Goal: Task Accomplishment & Management: Complete application form

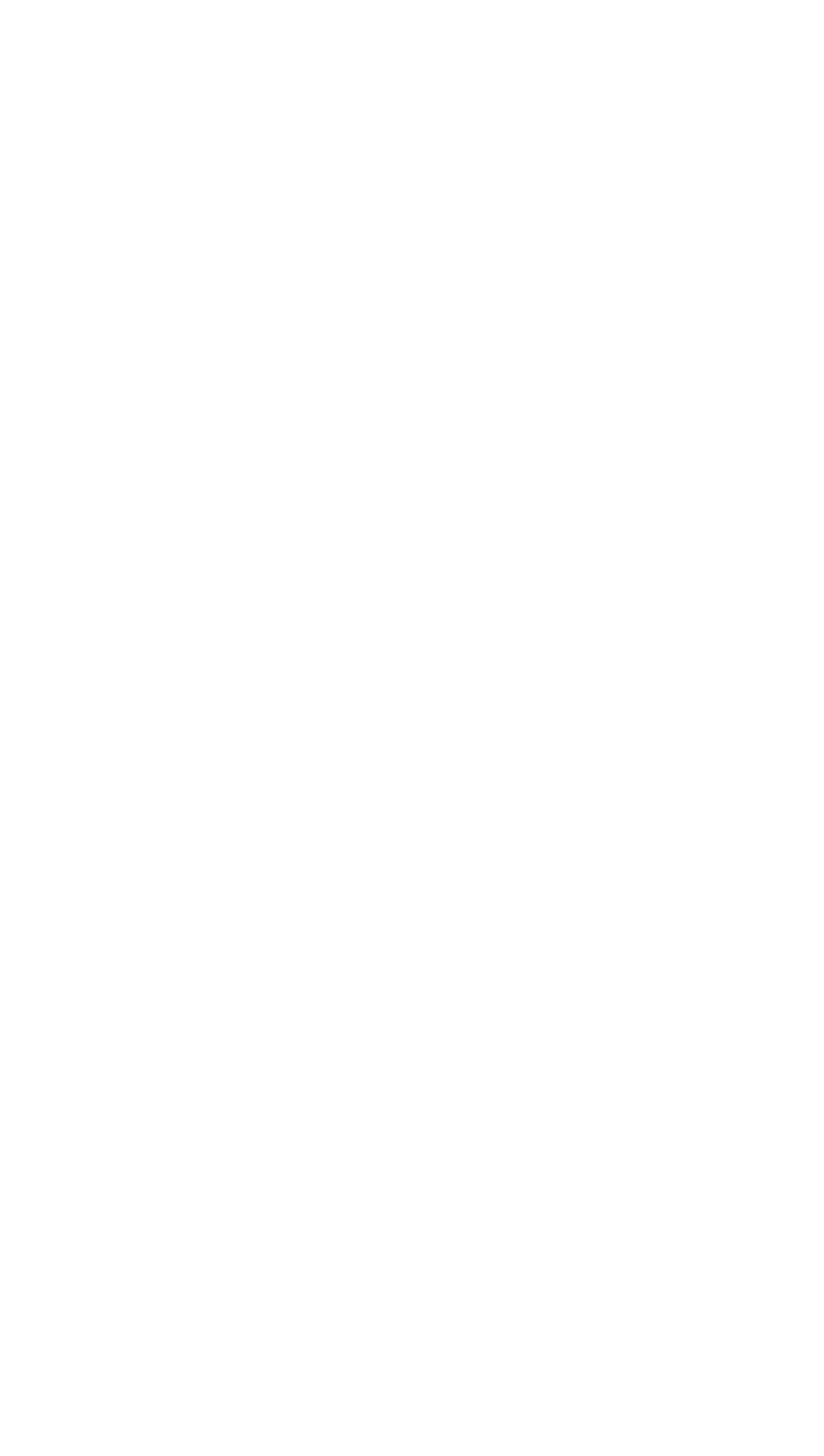
click at [0, 0] on html at bounding box center [0, 0] width 0 height 0
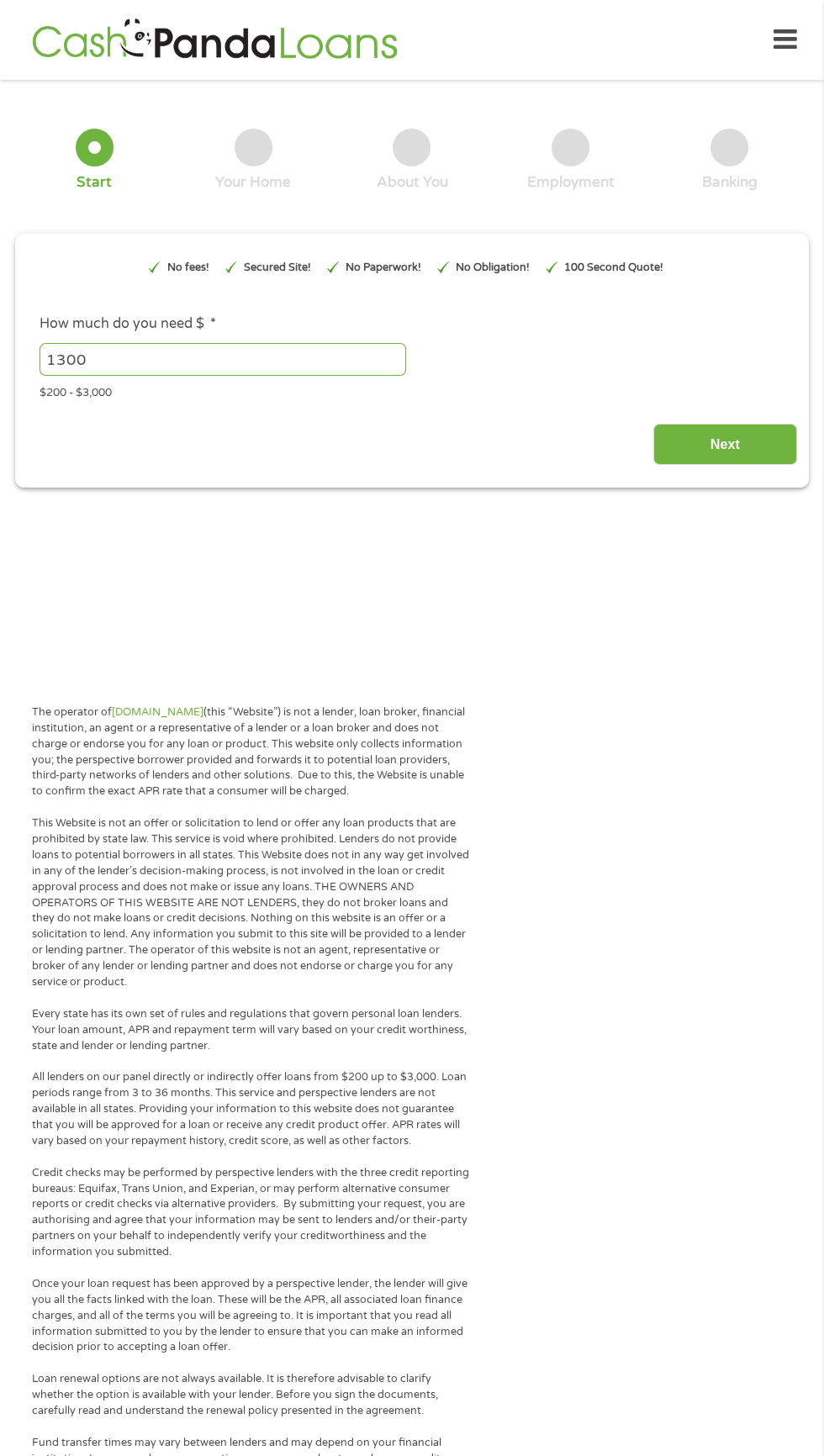
click at [343, 362] on input "1300" at bounding box center [222, 359] width 367 height 32
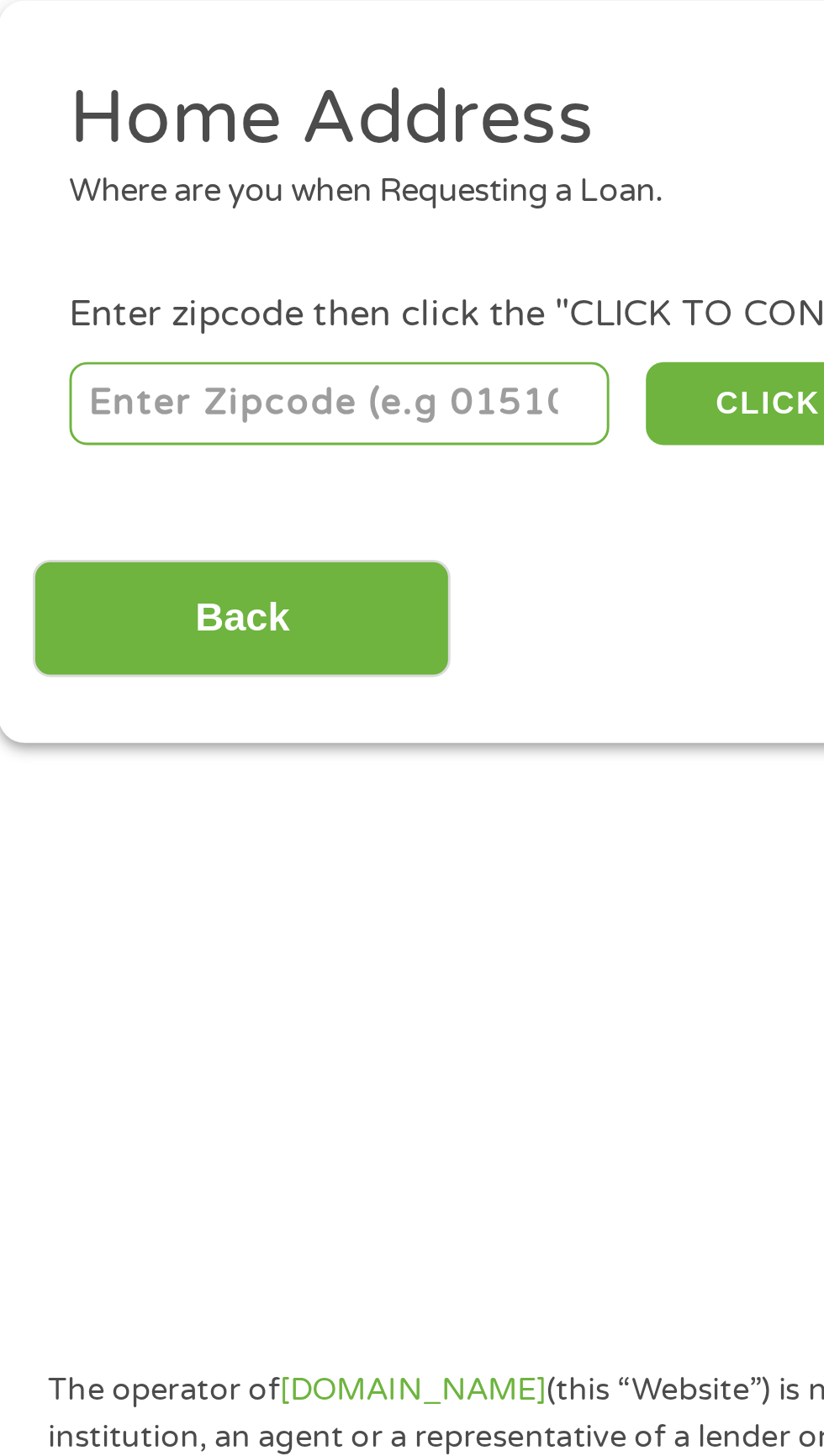
scroll to position [7, 0]
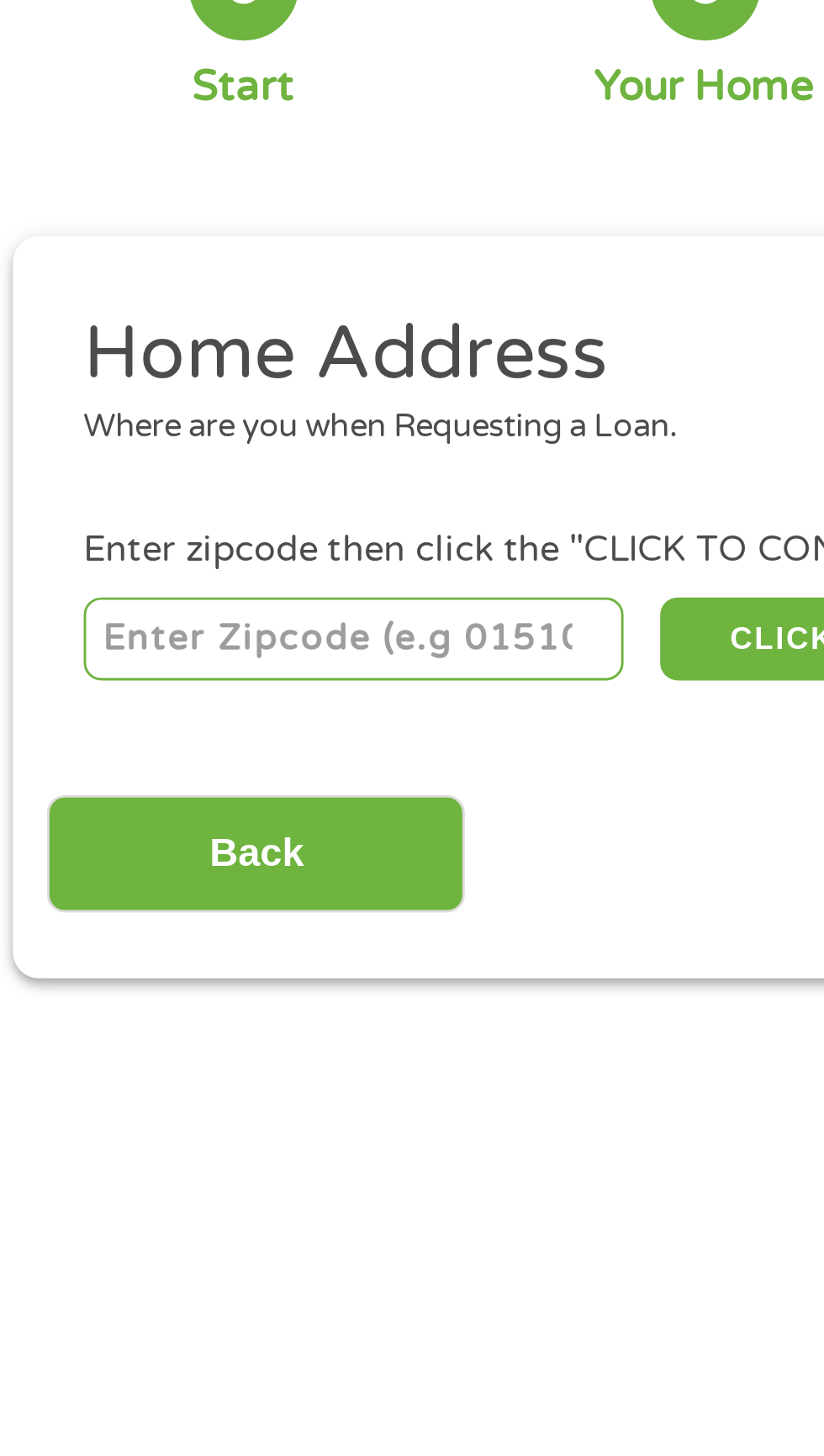
click at [153, 361] on input "number" at bounding box center [132, 364] width 187 height 28
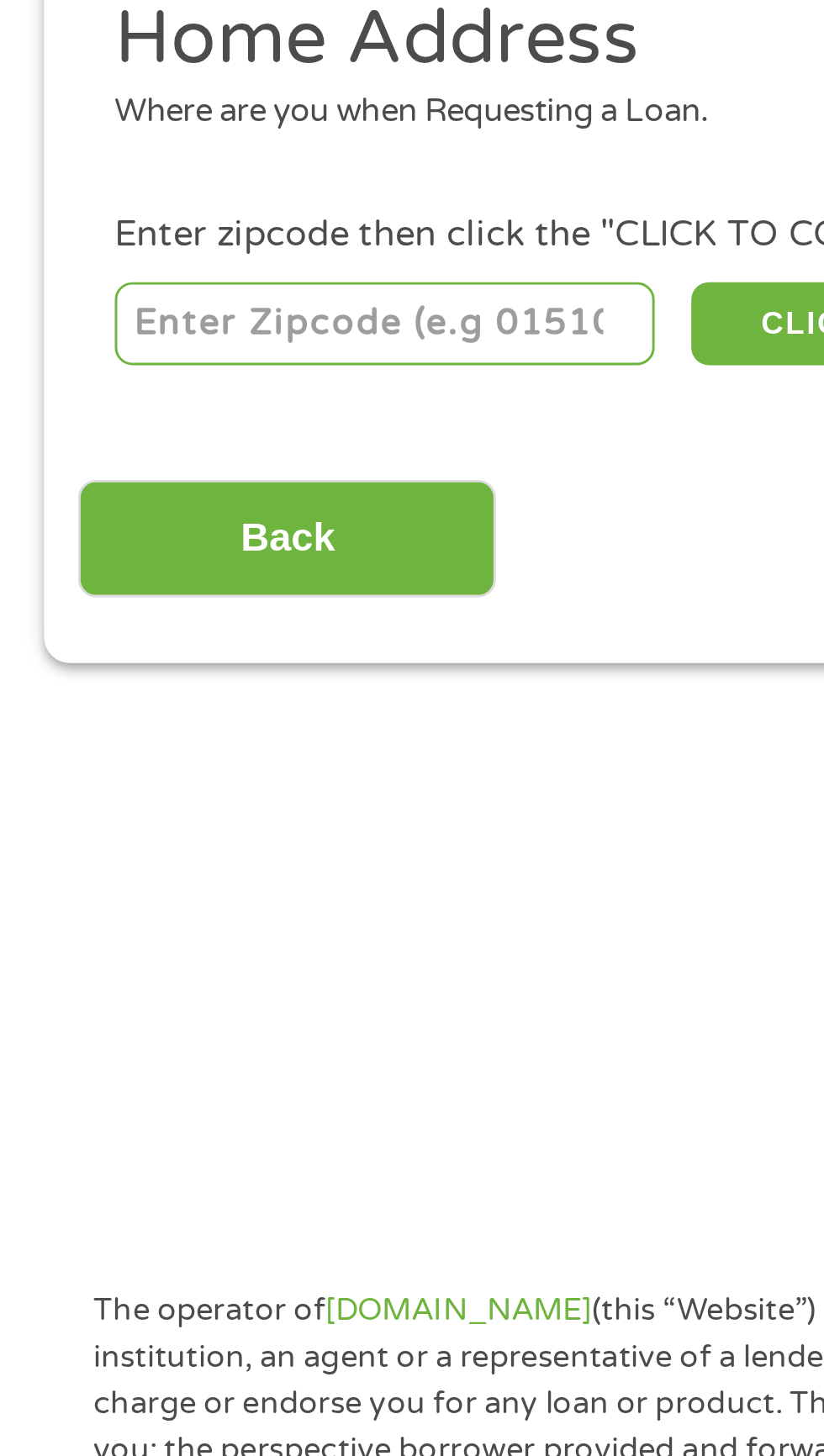
type input "28394"
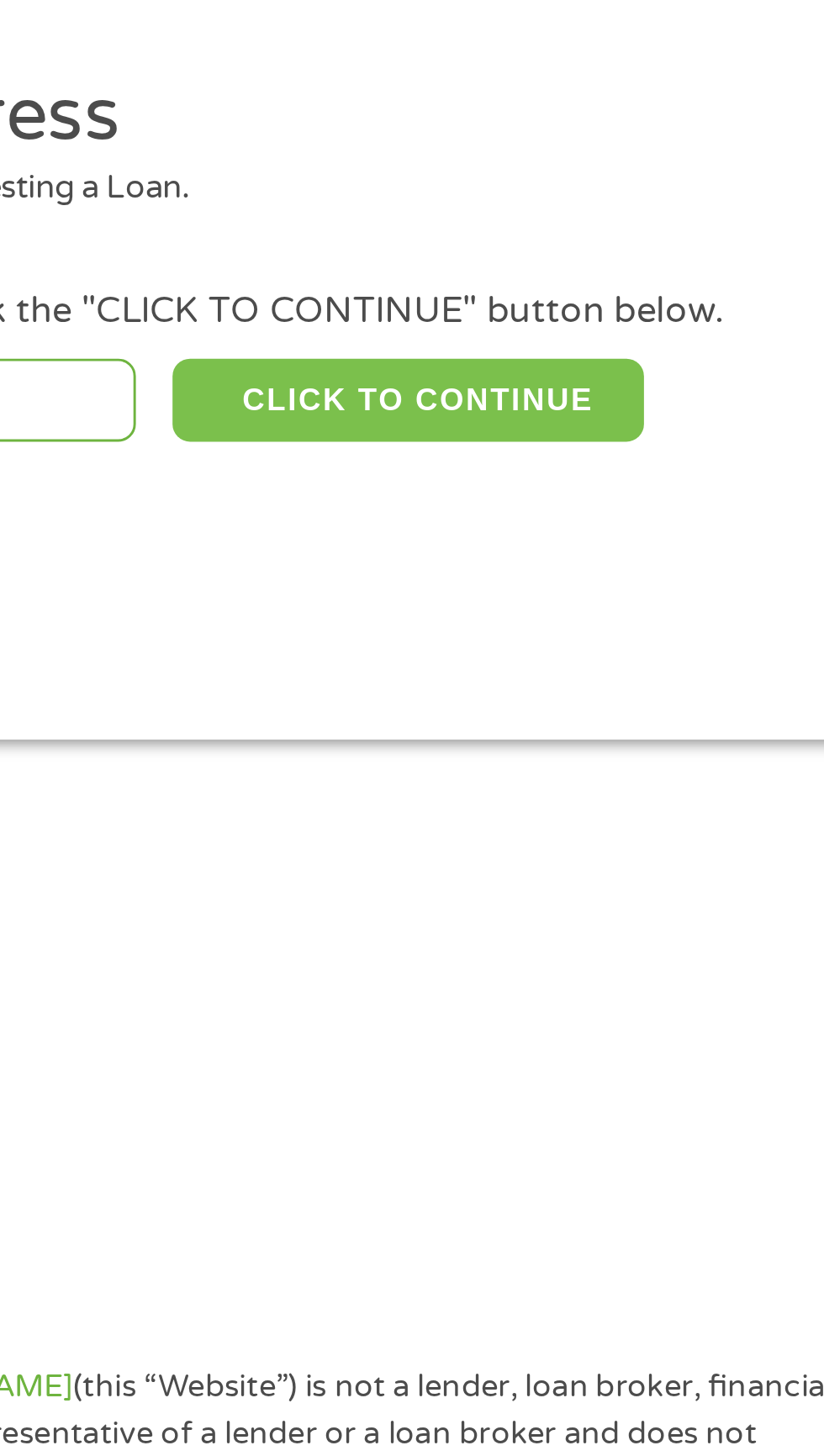
click at [369, 369] on button "CLICK TO CONTINUE" at bounding box center [319, 364] width 162 height 28
type input "28394"
type input "[PERSON_NAME]"
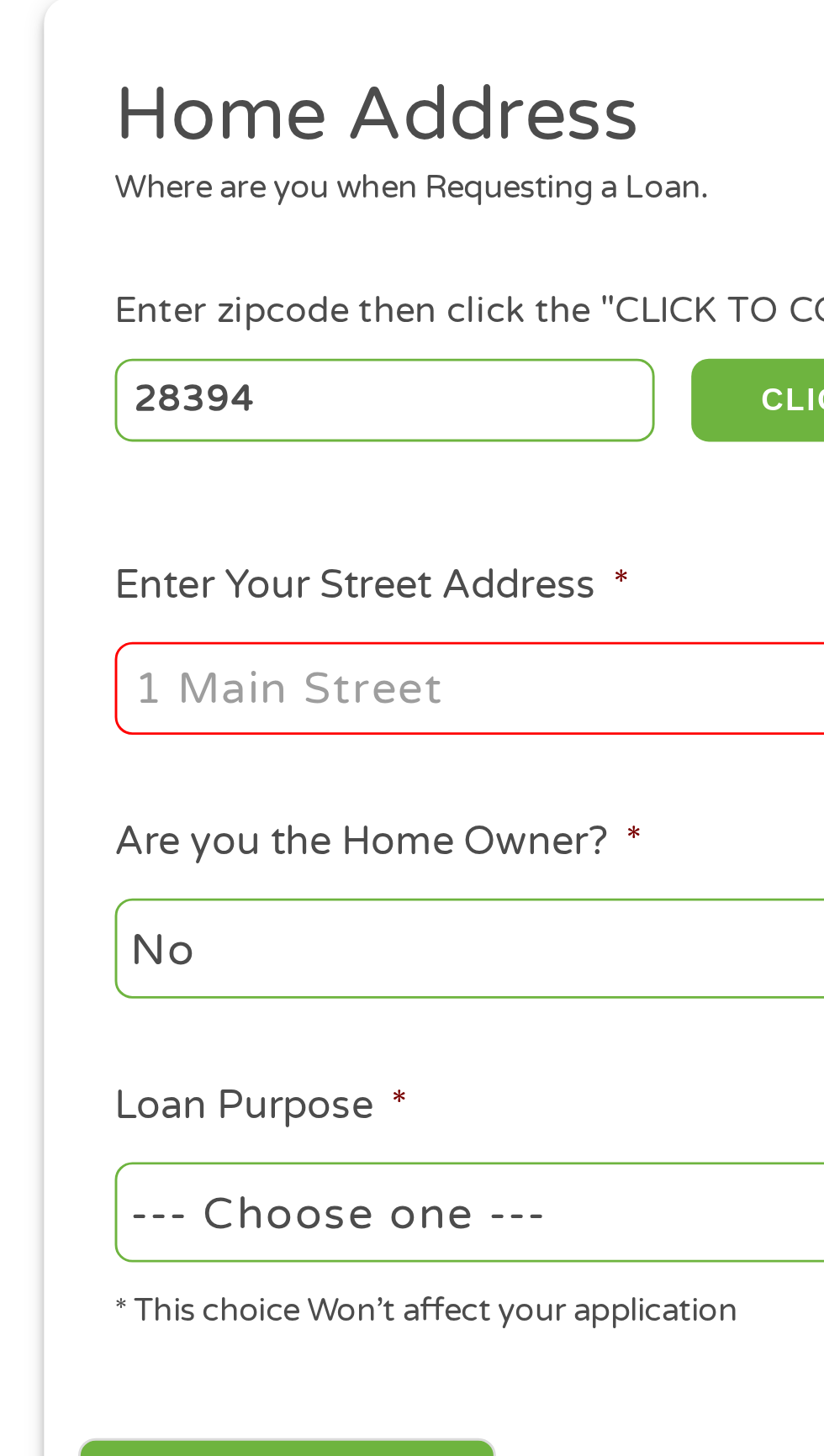
click at [217, 468] on input "Enter Your Street Address *" at bounding box center [219, 463] width 361 height 32
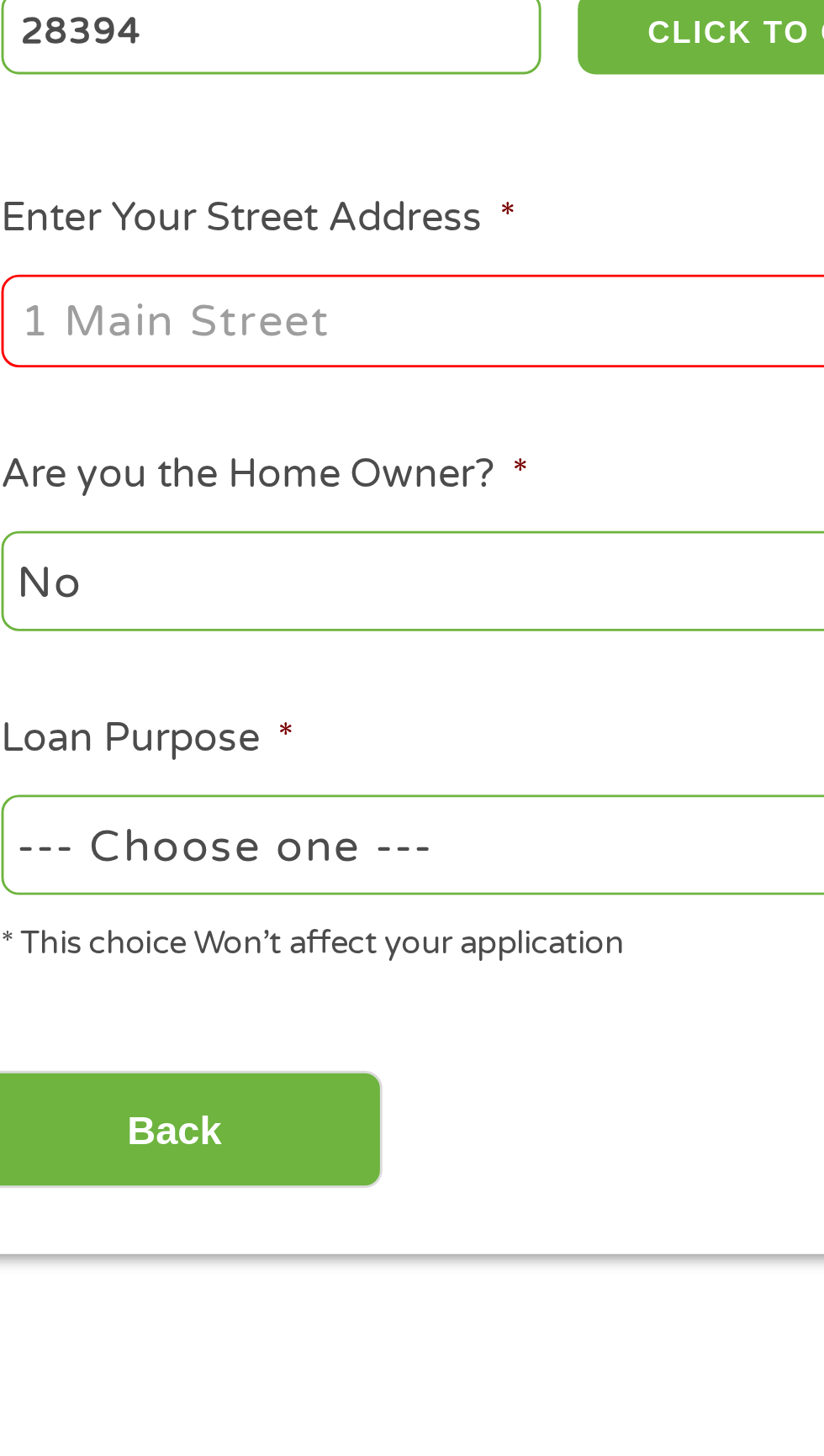
type input "[STREET_ADDRESS]"
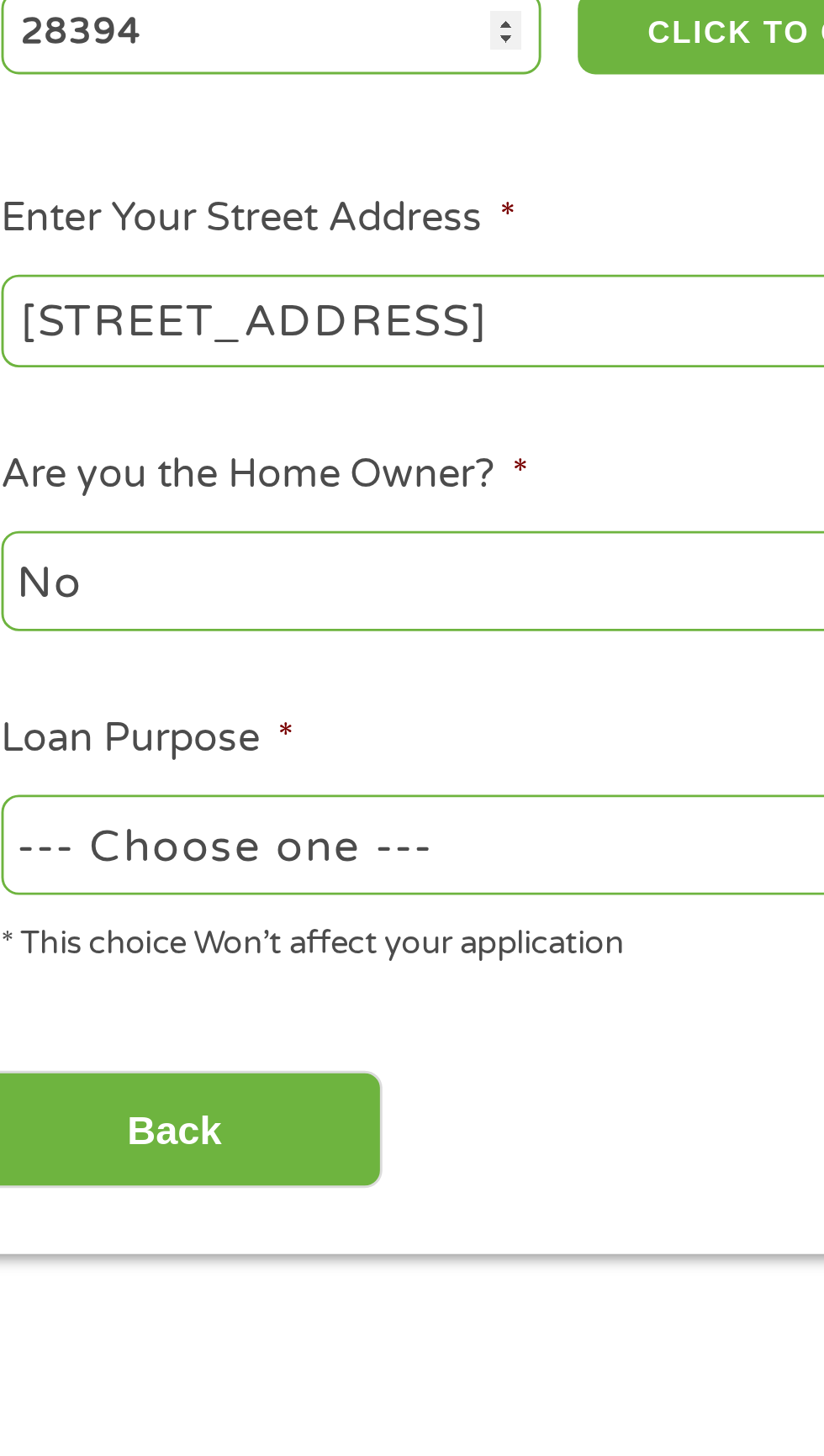
click at [252, 647] on select "--- Choose one --- Pay Bills Debt Consolidation Home Improvement Major Purchase…" at bounding box center [219, 644] width 361 height 35
select select "majorpurchase"
click at [39, 629] on select "--- Choose one --- Pay Bills Debt Consolidation Home Improvement Major Purchase…" at bounding box center [219, 644] width 361 height 35
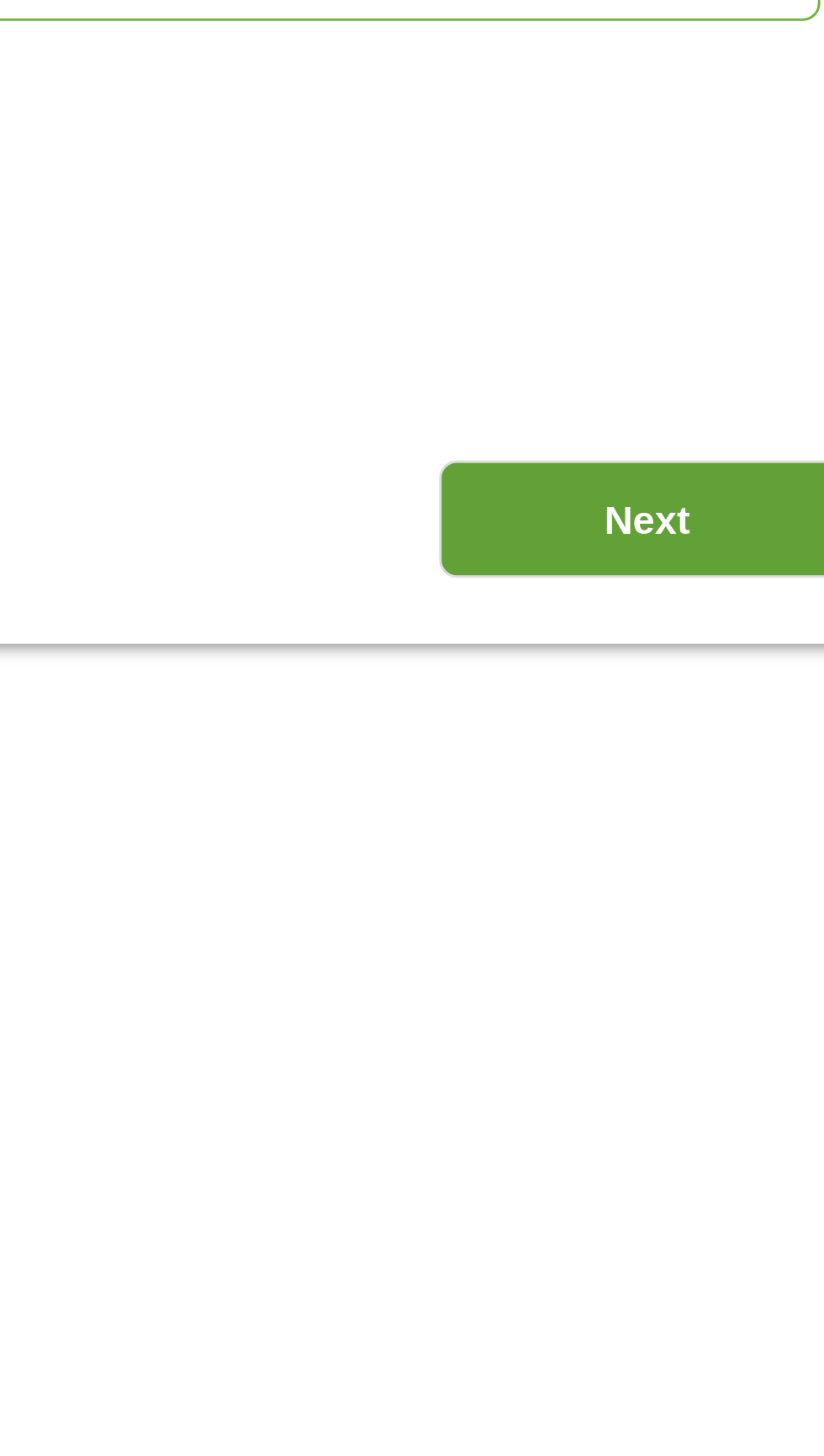
click at [738, 734] on input "Next" at bounding box center [726, 742] width 144 height 41
click at [750, 749] on input "Next" at bounding box center [726, 742] width 144 height 41
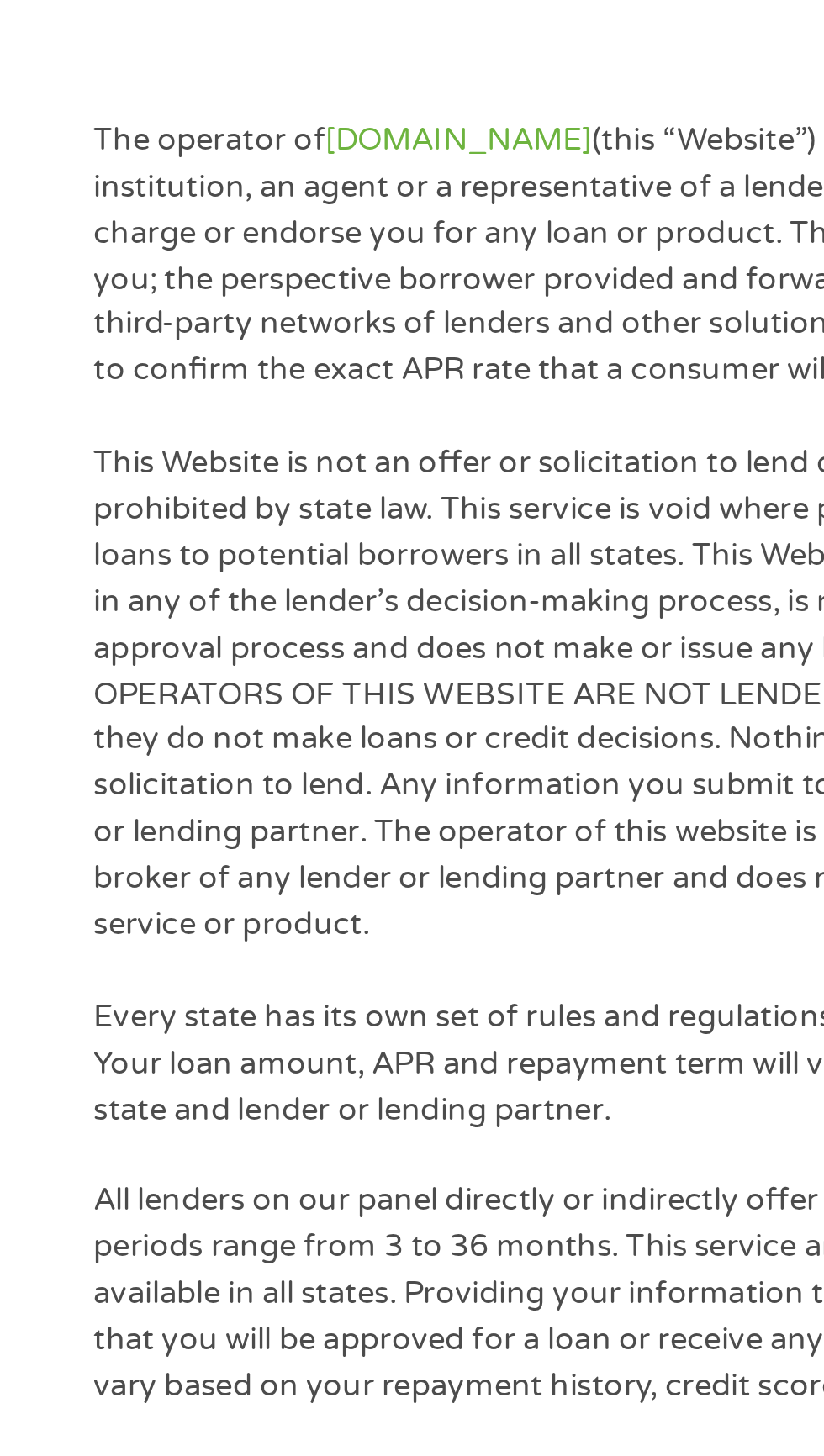
scroll to position [0, 0]
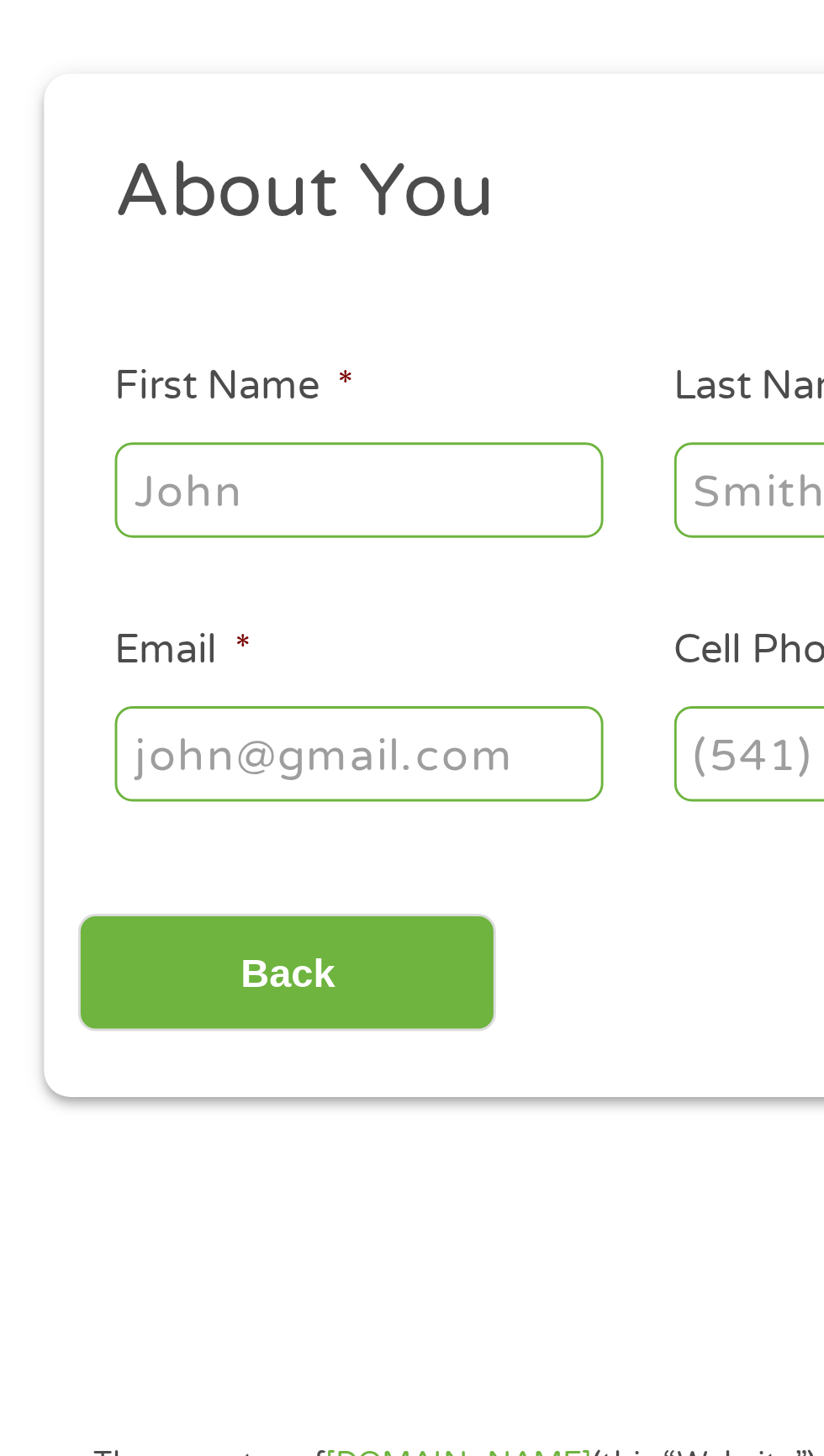
click at [164, 371] on input "First Name *" at bounding box center [123, 376] width 168 height 32
type input "[PERSON_NAME]"
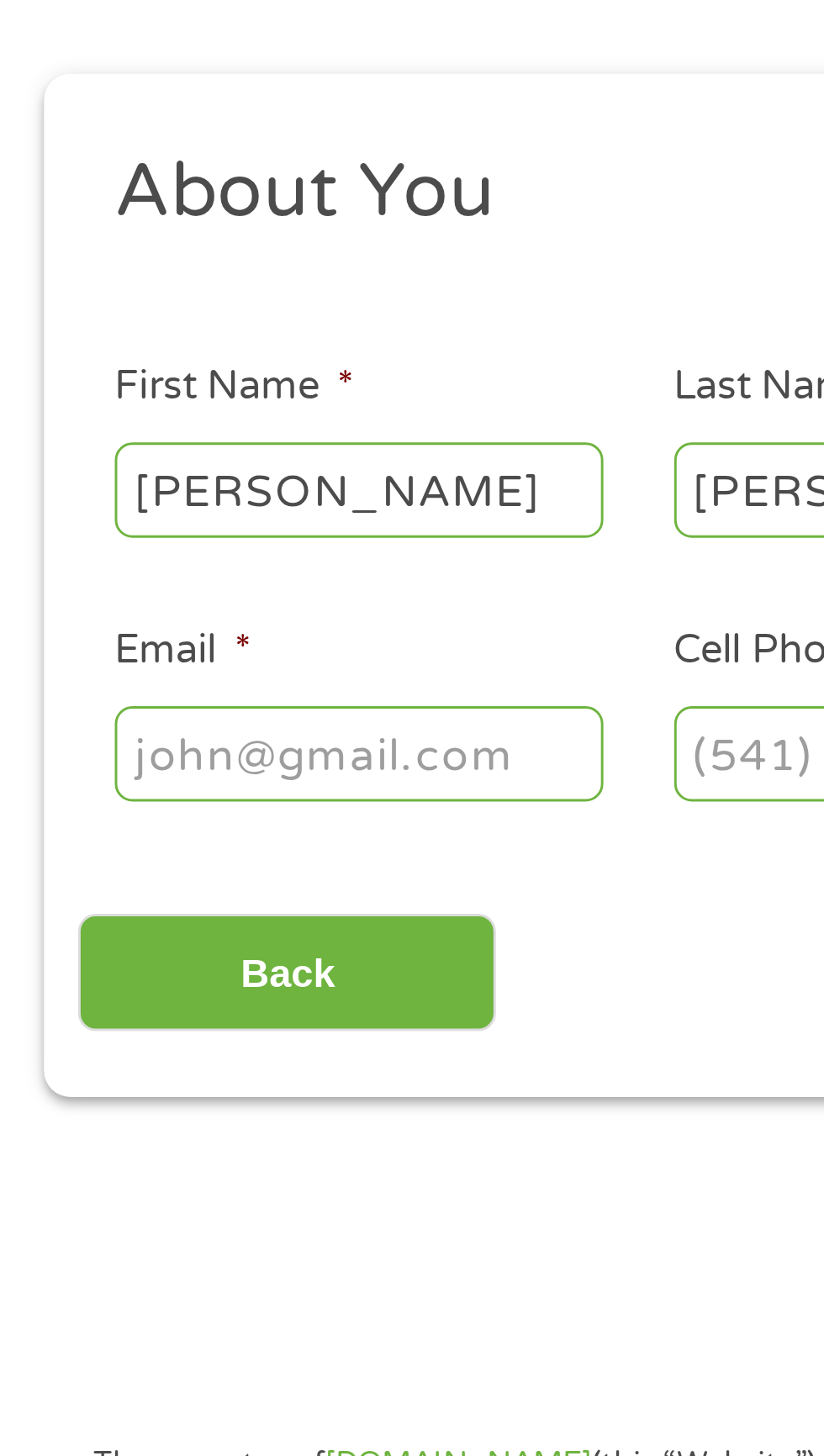
type input "[EMAIL_ADDRESS][DOMAIN_NAME]"
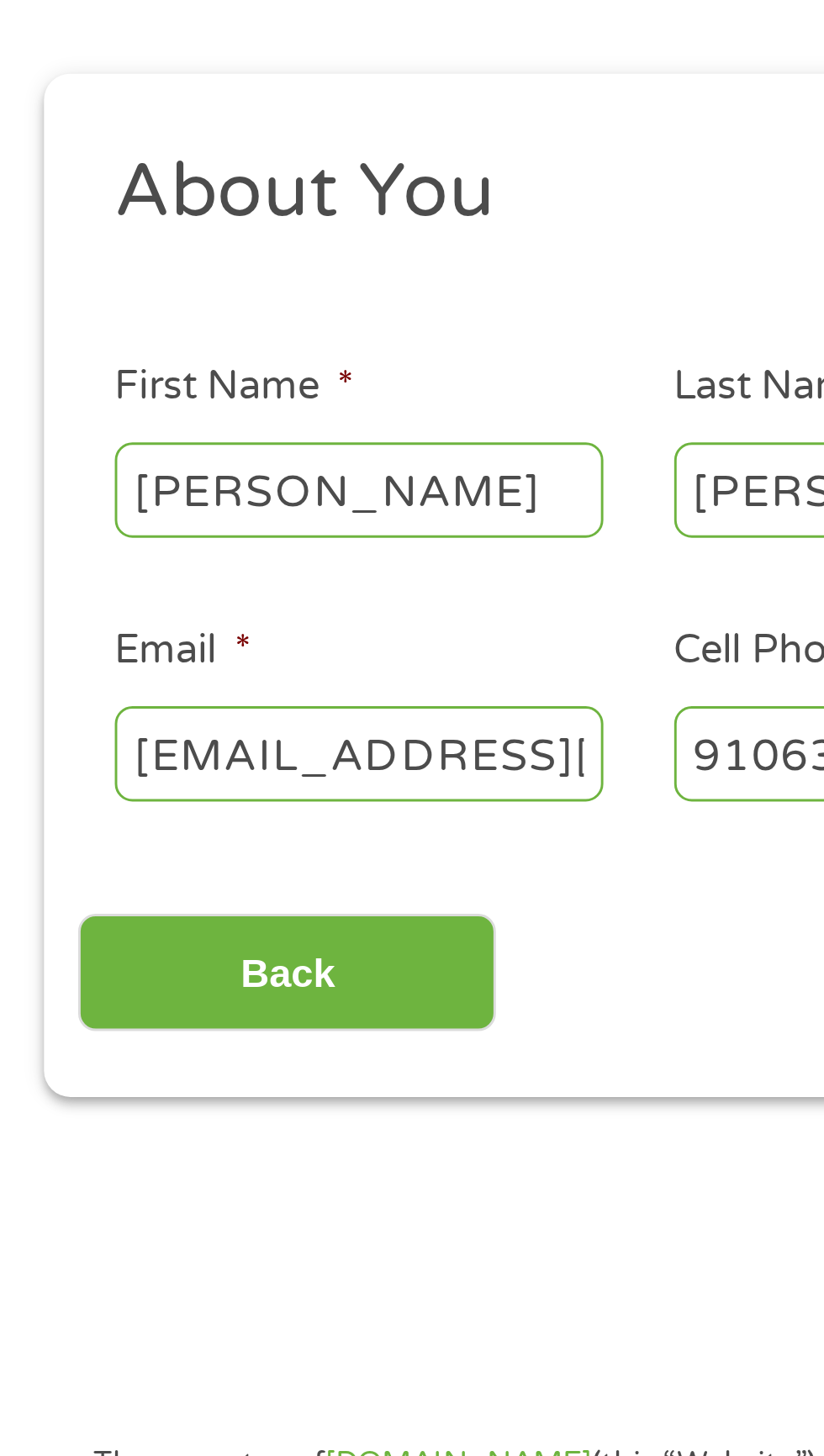
type input "[PHONE_NUMBER]"
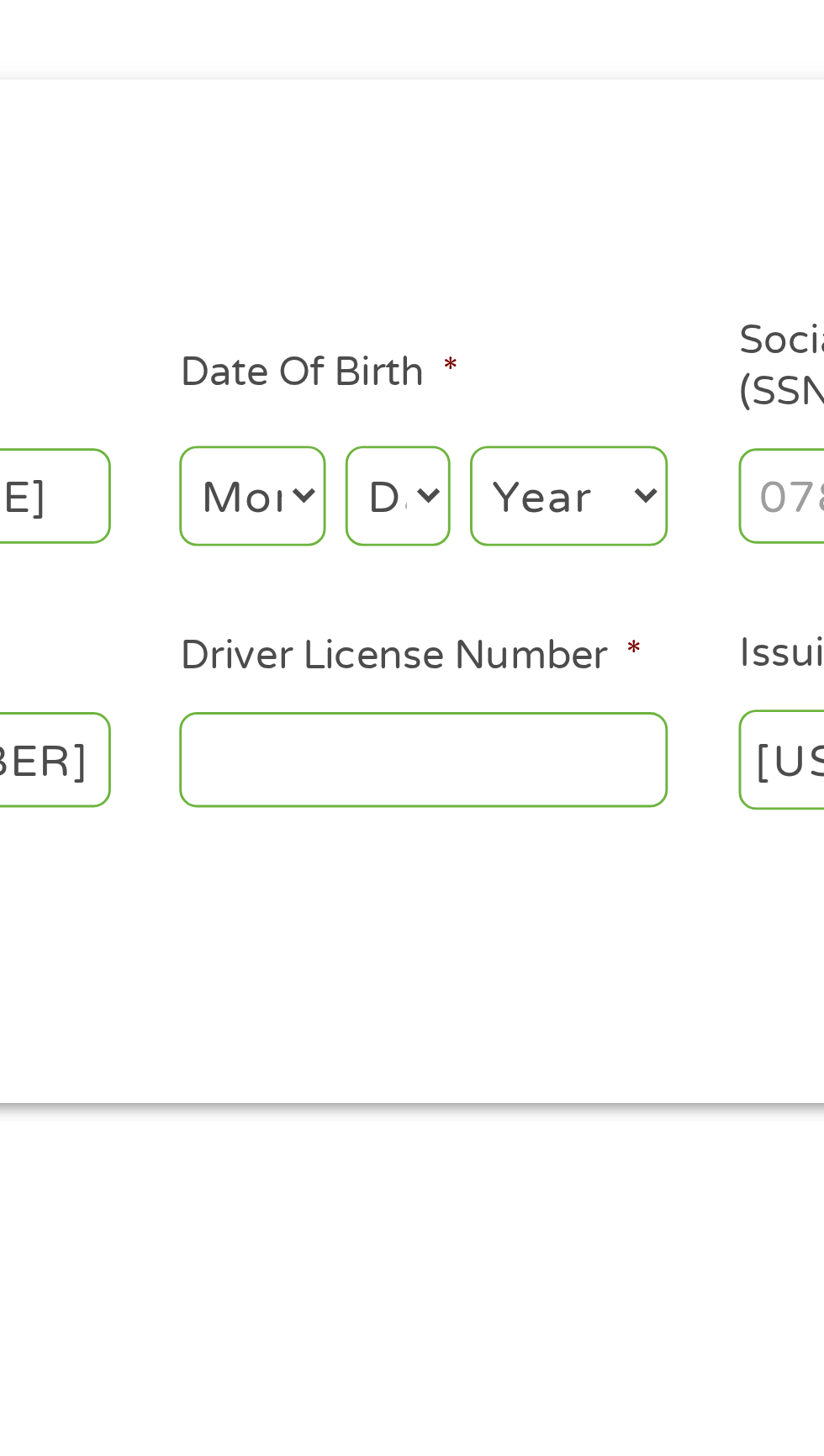
click at [456, 379] on select "Month 1 2 3 4 5 6 7 8 9 10 11 12" at bounding box center [448, 377] width 50 height 35
select select "2"
click at [423, 360] on select "Month 1 2 3 4 5 6 7 8 9 10 11 12" at bounding box center [448, 377] width 50 height 35
click at [507, 375] on select "Day 1 2 3 4 5 6 7 8 9 10 11 12 13 14 15 16 17 18 19 20 21 22 23 24 25 26 27 28 …" at bounding box center [499, 377] width 36 height 35
select select "5"
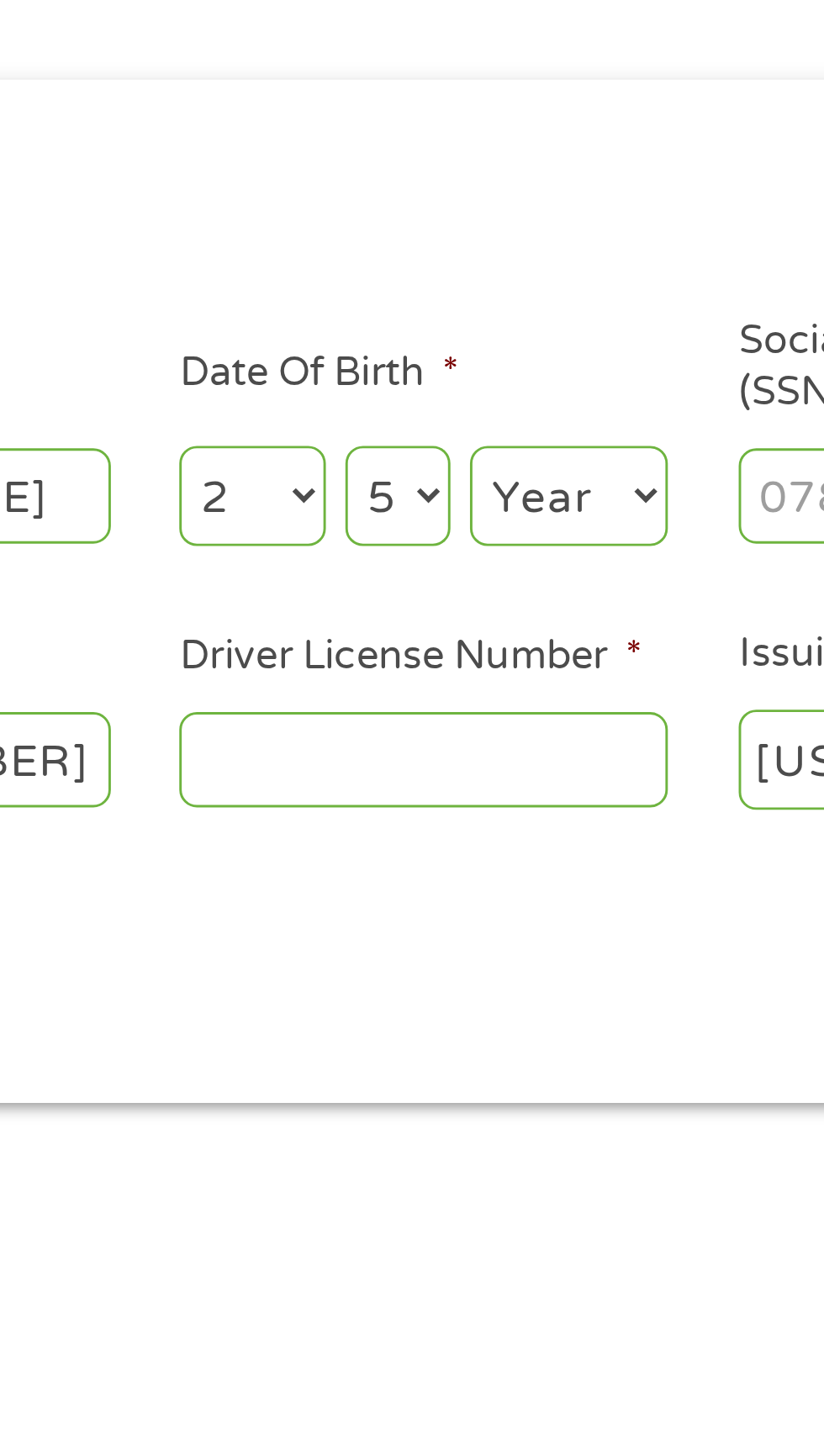
click at [481, 360] on select "Day 1 2 3 4 5 6 7 8 9 10 11 12 13 14 15 16 17 18 19 20 21 22 23 24 25 26 27 28 …" at bounding box center [499, 377] width 36 height 35
click at [572, 379] on select "Year [DATE] 2006 2005 2004 2003 2002 2001 2000 1999 1998 1997 1996 1995 1994 19…" at bounding box center [557, 377] width 68 height 35
select select "1961"
click at [524, 360] on select "Year [DATE] 2006 2005 2004 2003 2002 2001 2000 1999 1998 1997 1996 1995 1994 19…" at bounding box center [557, 377] width 68 height 35
click at [555, 464] on input "Driver License Number *" at bounding box center [507, 467] width 168 height 32
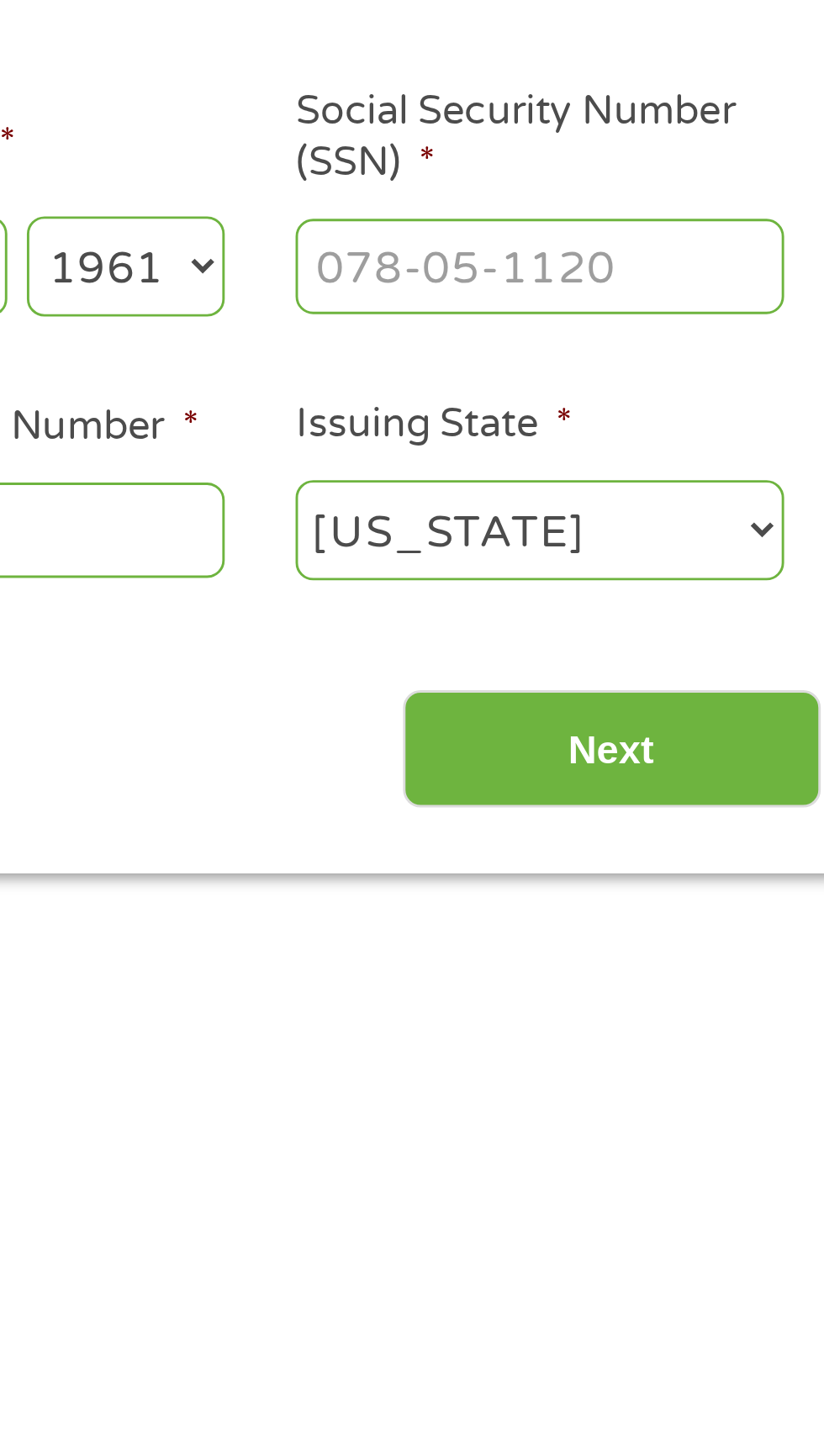
type input "5569833"
click at [725, 372] on input "Social Security Number (SSN) *" at bounding box center [700, 376] width 168 height 32
type input "243-13-0748"
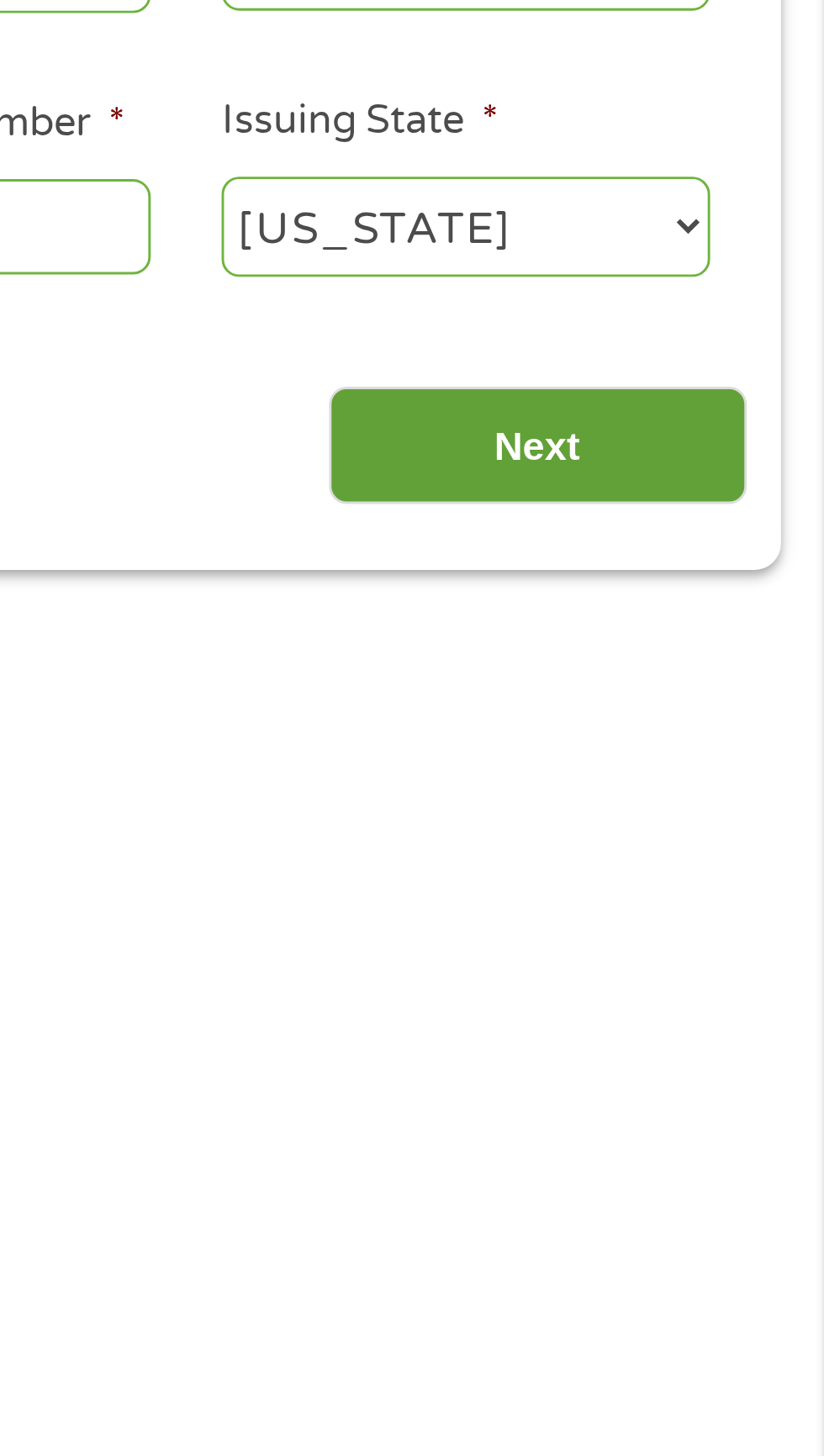
click at [751, 539] on input "Next" at bounding box center [726, 542] width 144 height 41
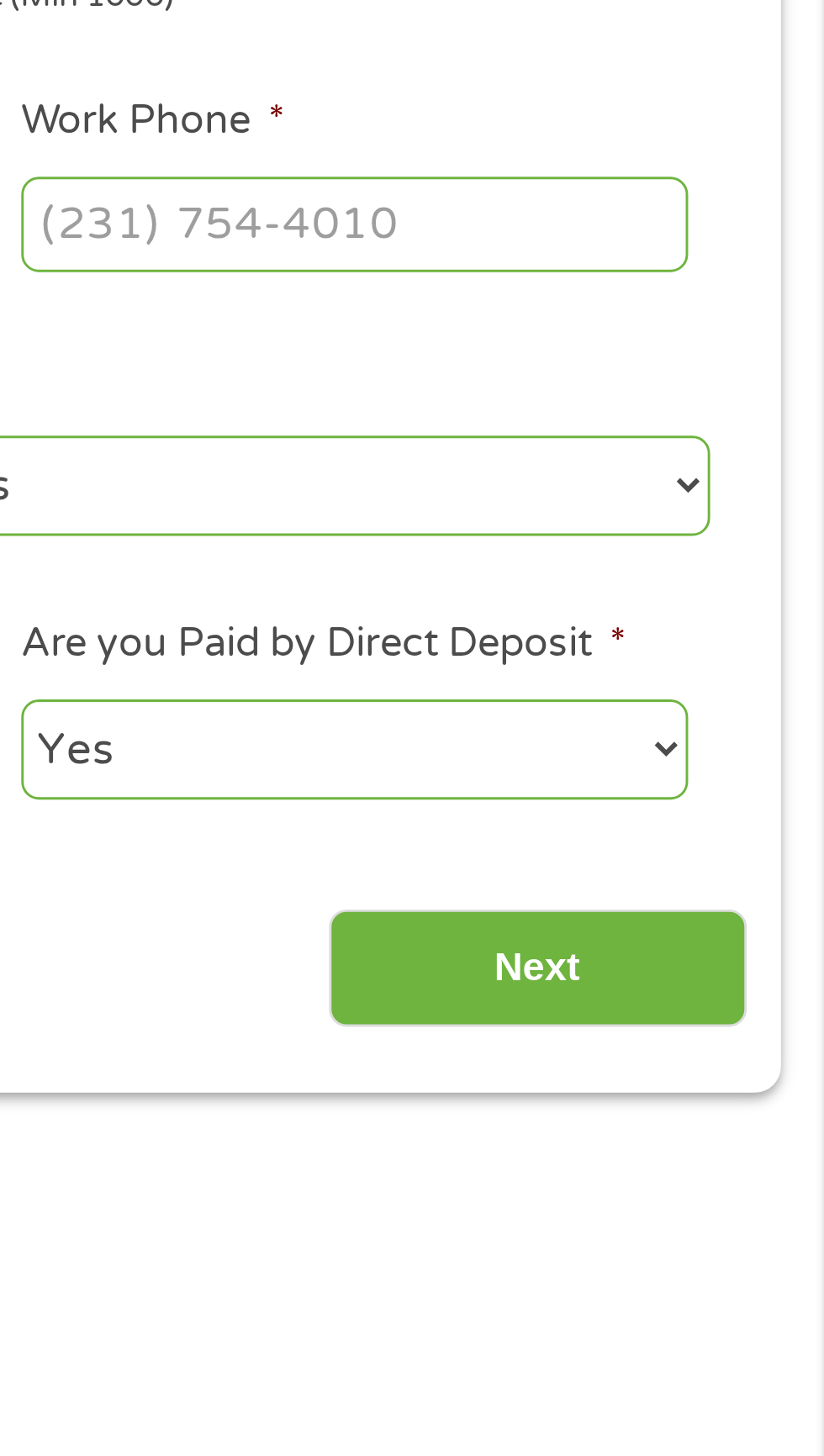
scroll to position [6, 6]
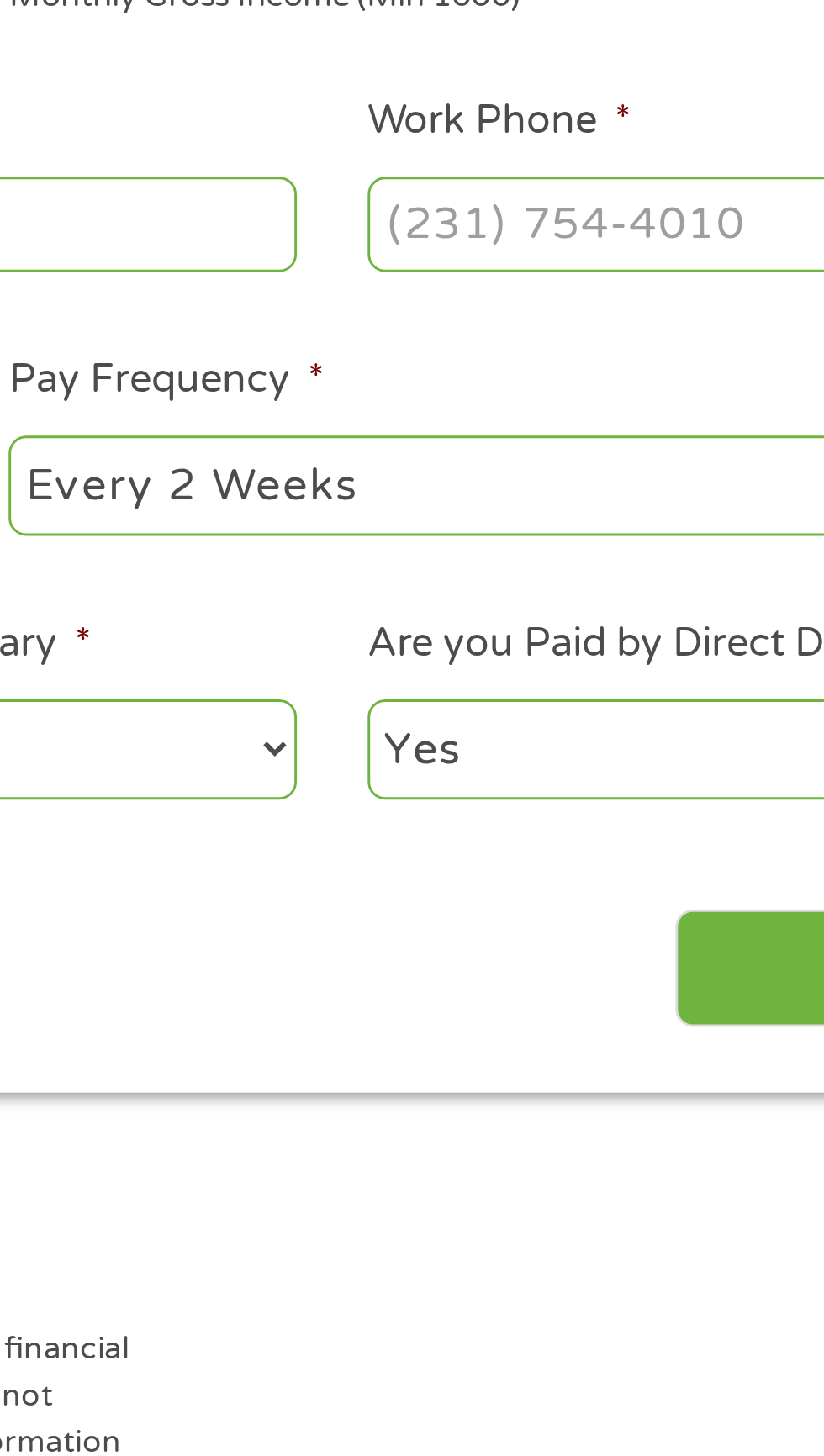
click at [644, 459] on input "Work Phone *" at bounding box center [662, 466] width 229 height 32
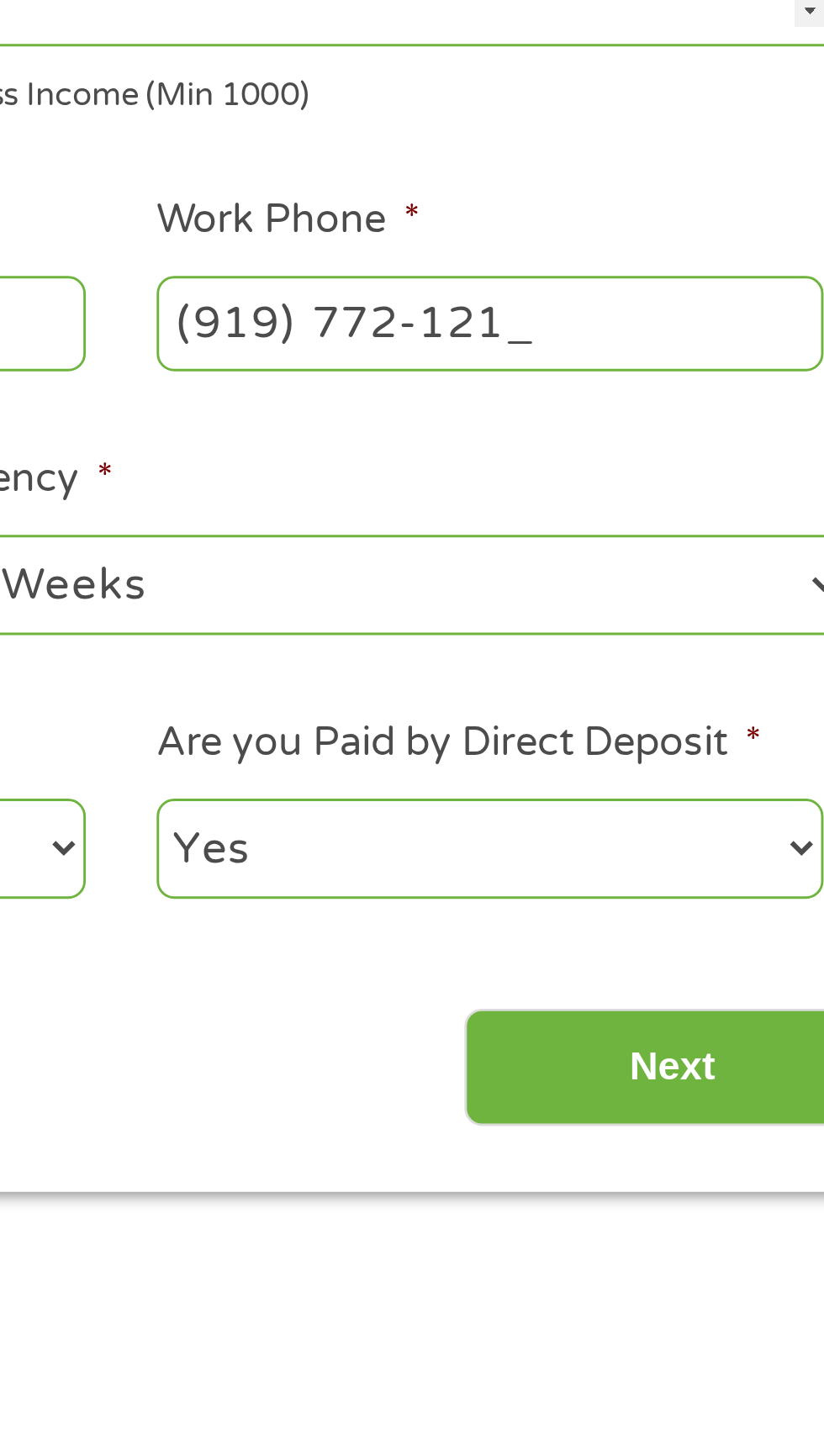
type input "[PHONE_NUMBER]"
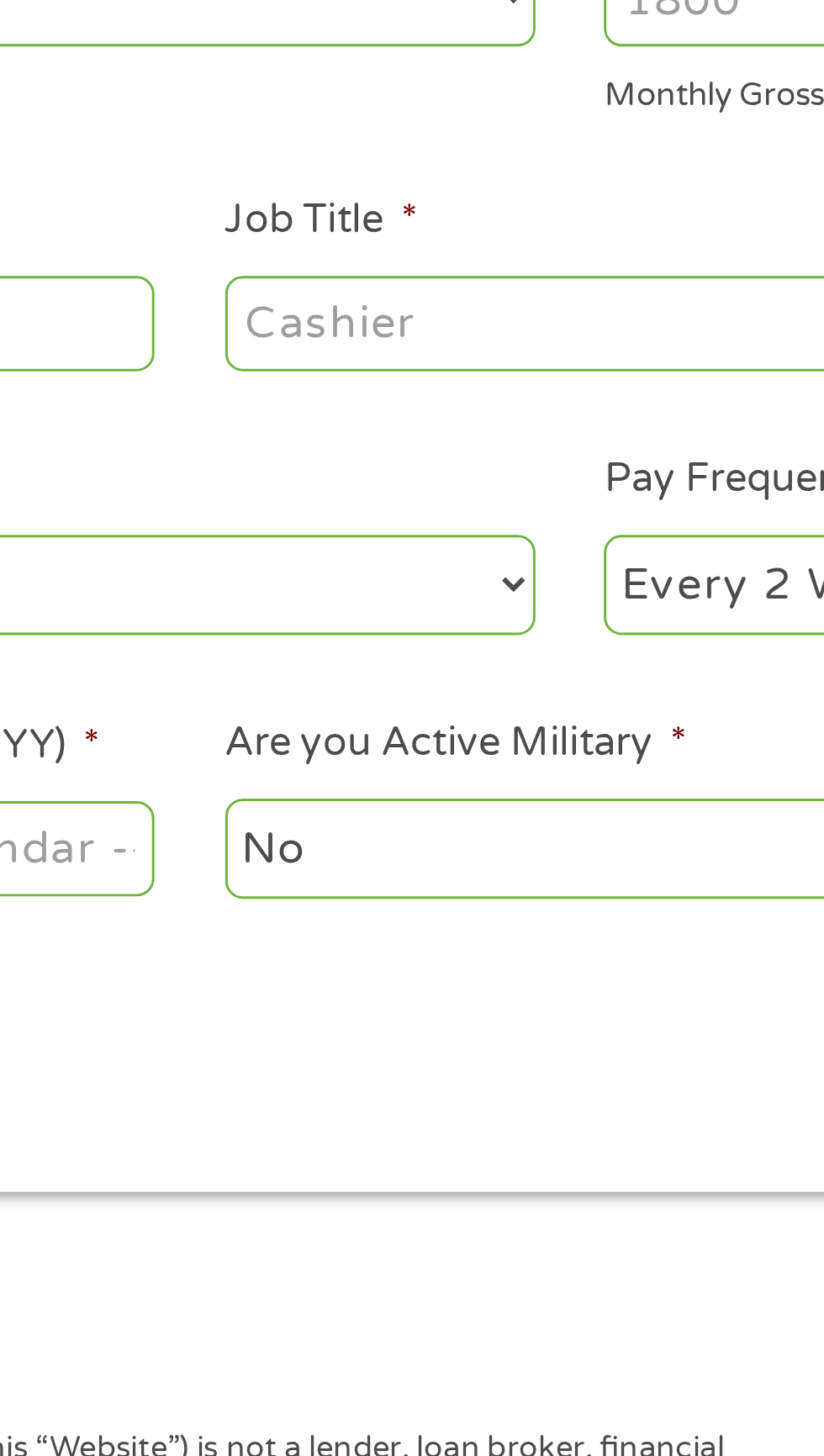
click at [419, 468] on input "Job Title *" at bounding box center [408, 466] width 229 height 32
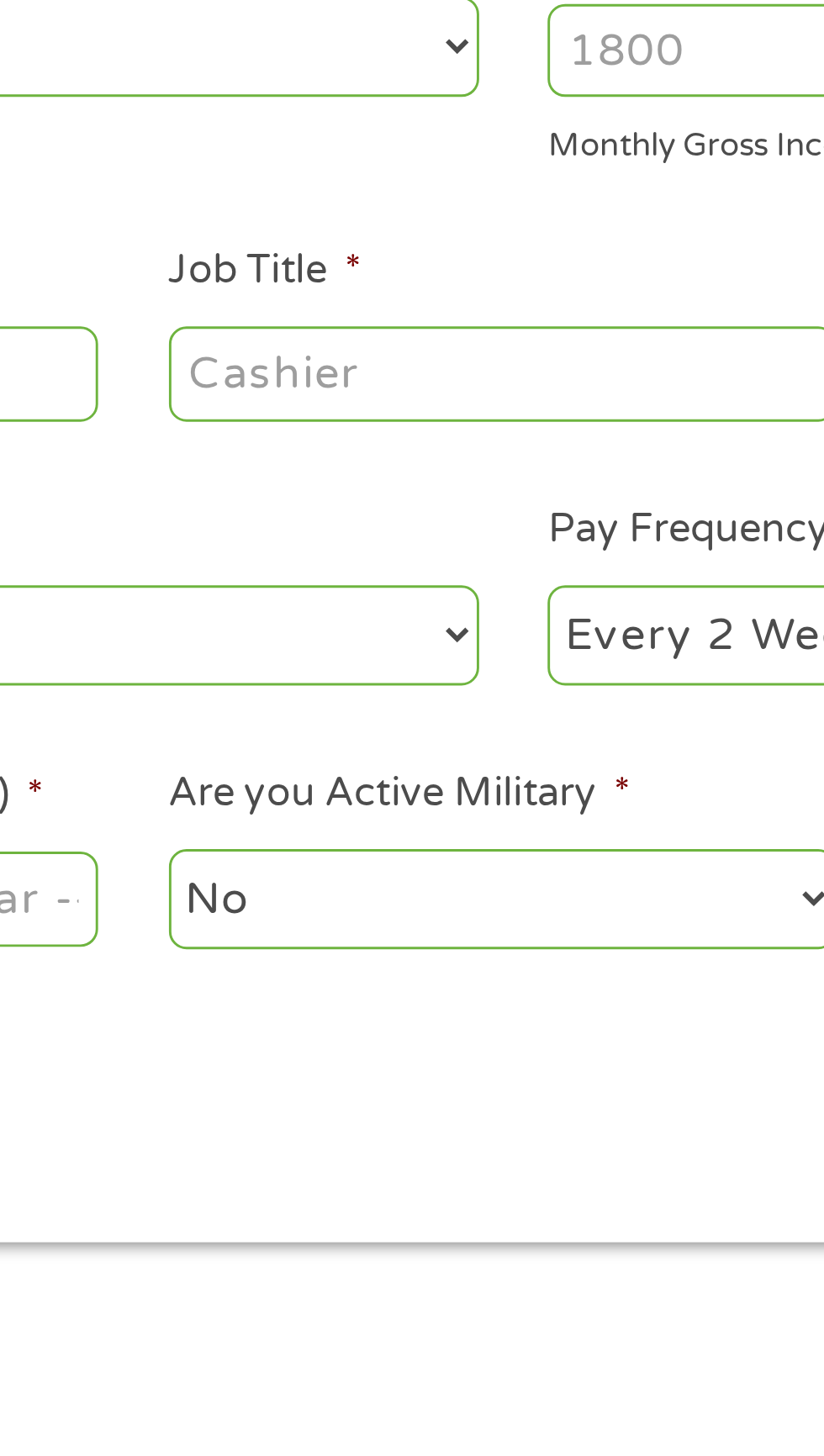
scroll to position [7, 0]
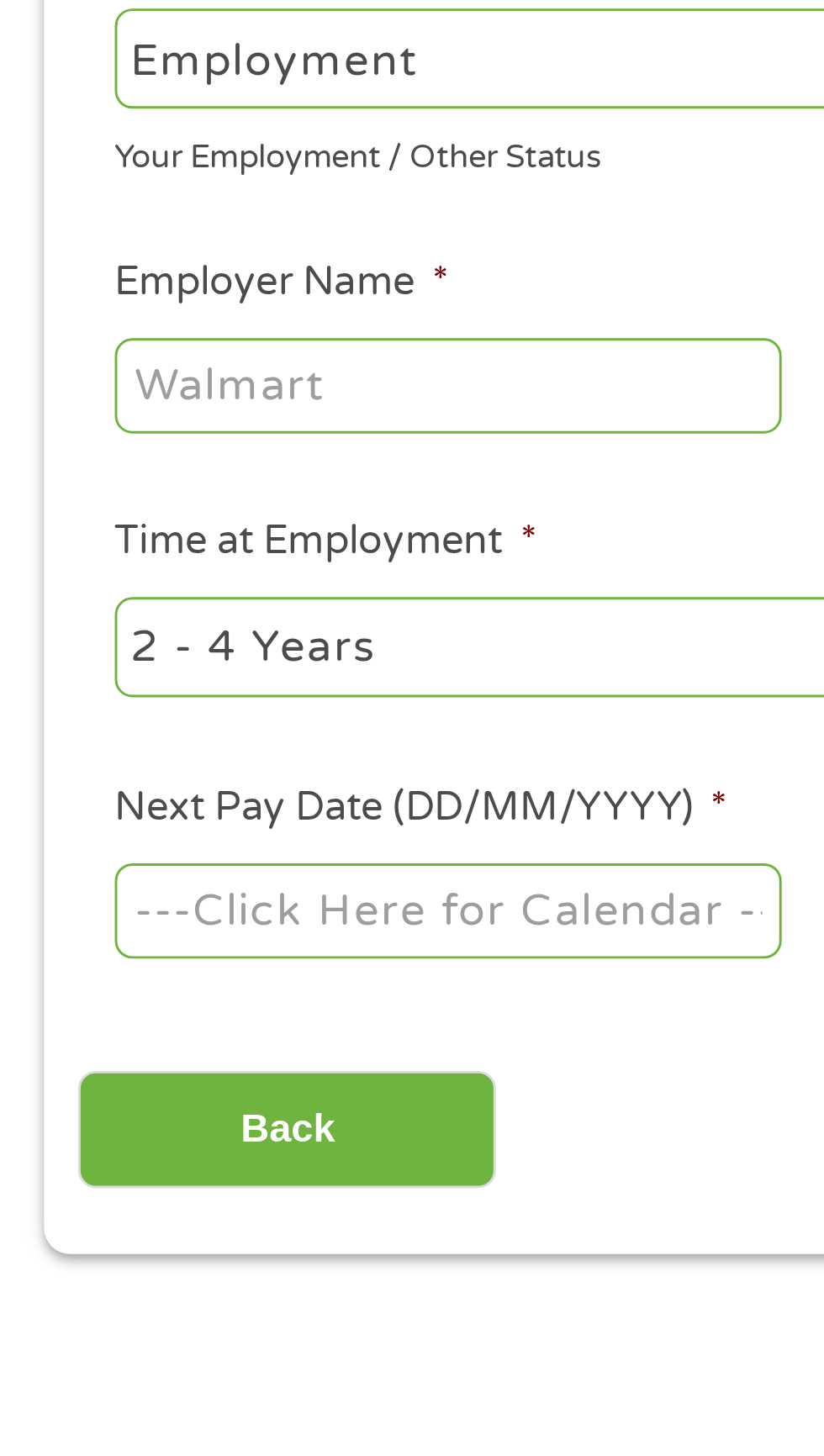
type input "Disablity"
click at [207, 467] on input "Employer Name *" at bounding box center [154, 466] width 229 height 32
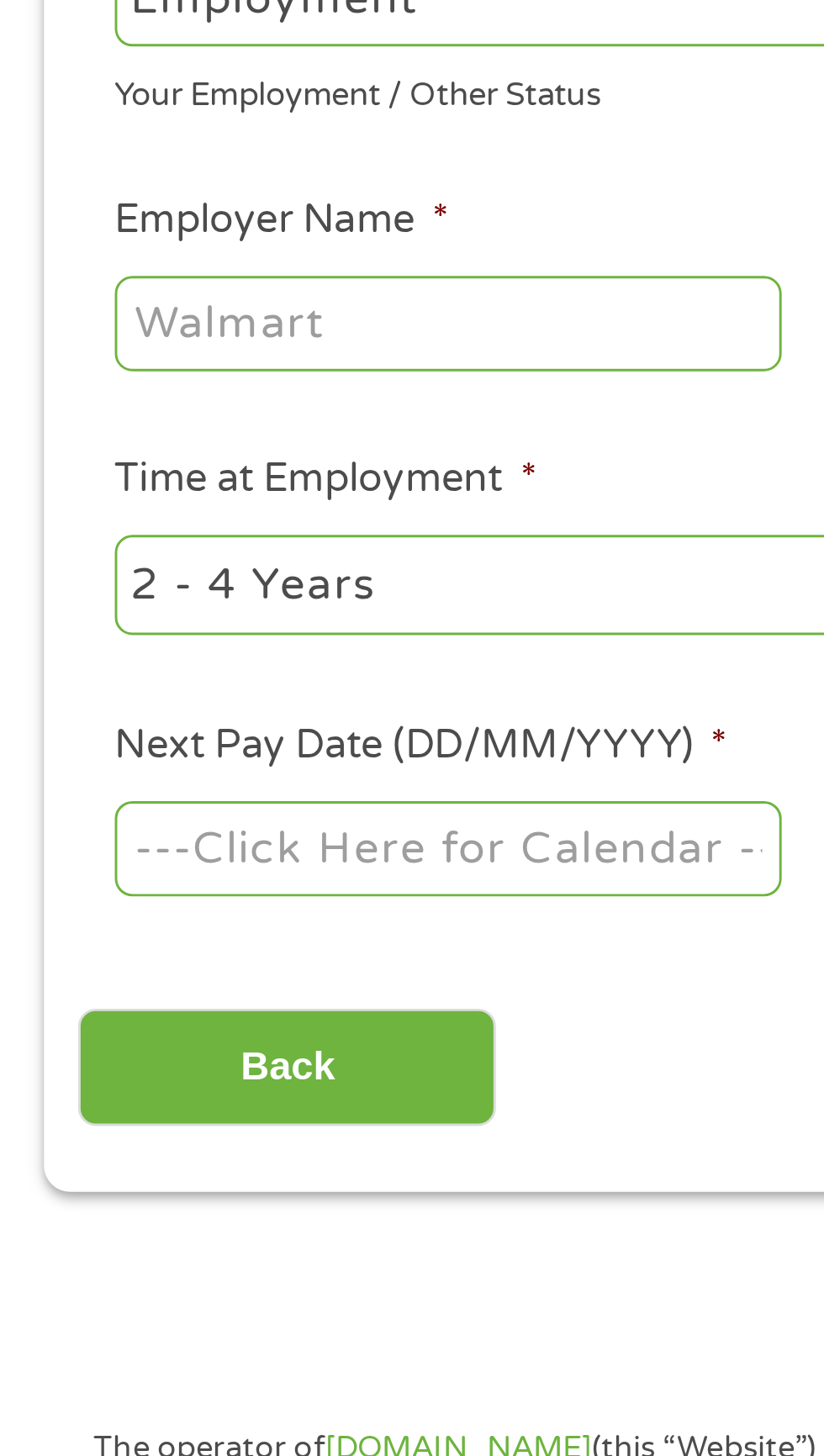
type input "C"
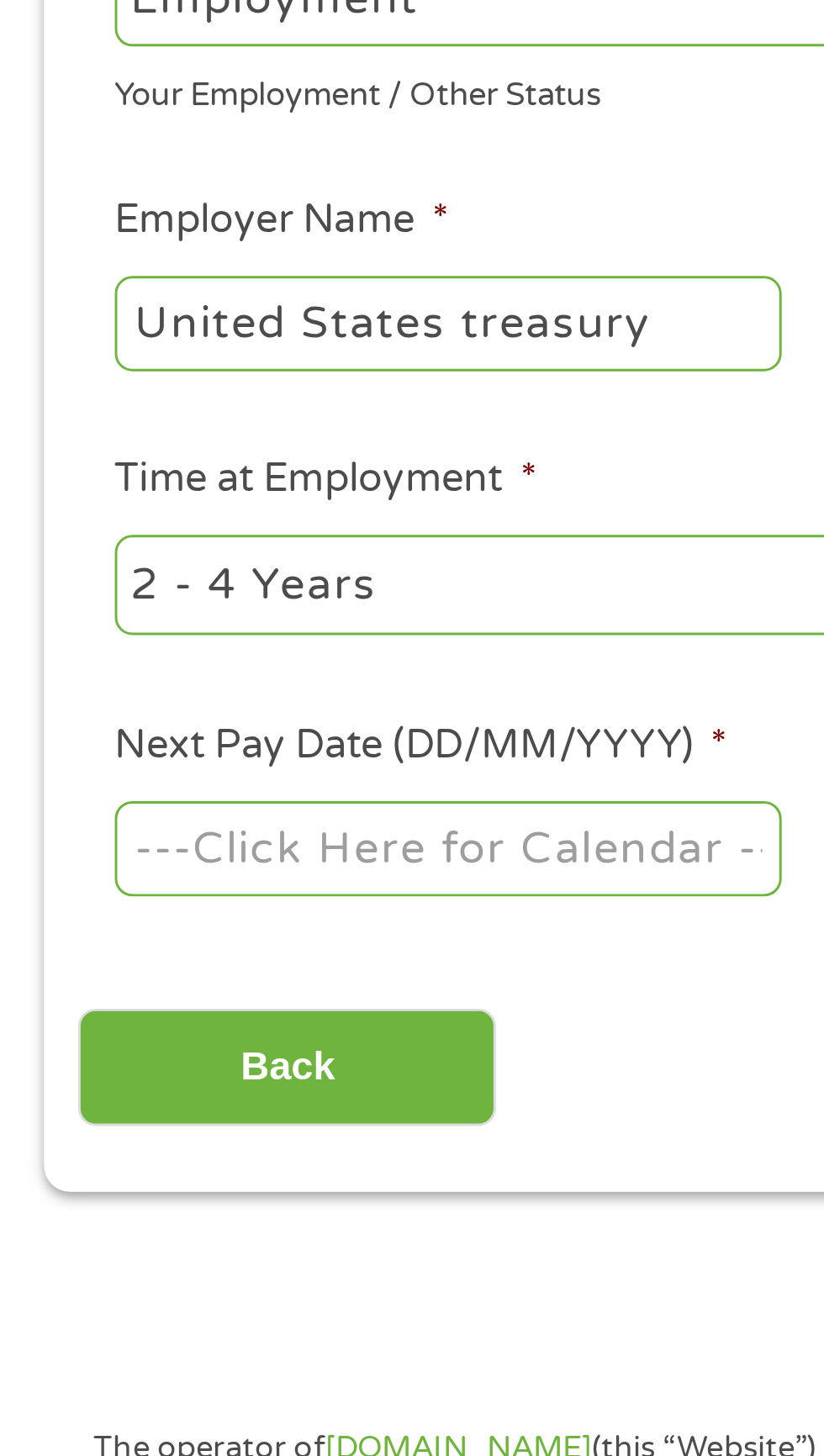
type input "United States treasury"
click at [212, 555] on select "--- Choose one --- 1 Year or less 1 - 2 Years 2 - 4 Years Over 4 Years" at bounding box center [219, 557] width 361 height 35
select select "60months"
click at [39, 540] on select "--- Choose one --- 1 Year or less 1 - 2 Years 2 - 4 Years Over 4 Years" at bounding box center [219, 557] width 361 height 35
click at [211, 645] on body "Home Get Loan Offer How it works FAQs Blog Cash Loans Quick Loans Online Loans …" at bounding box center [412, 1273] width 824 height 2562
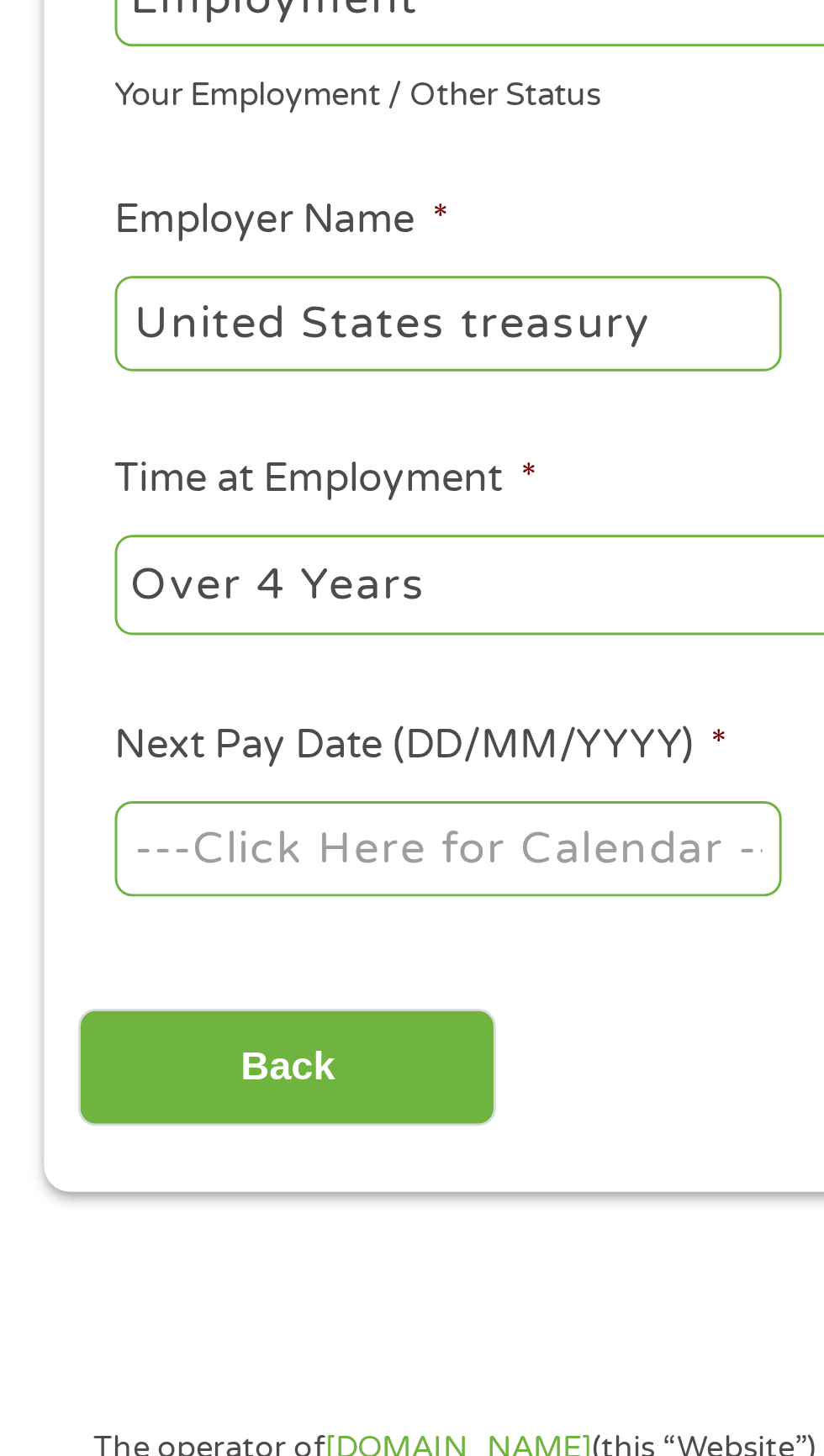
click at [120, 646] on input "Next Pay Date (DD/MM/YYYY) *" at bounding box center [154, 647] width 229 height 32
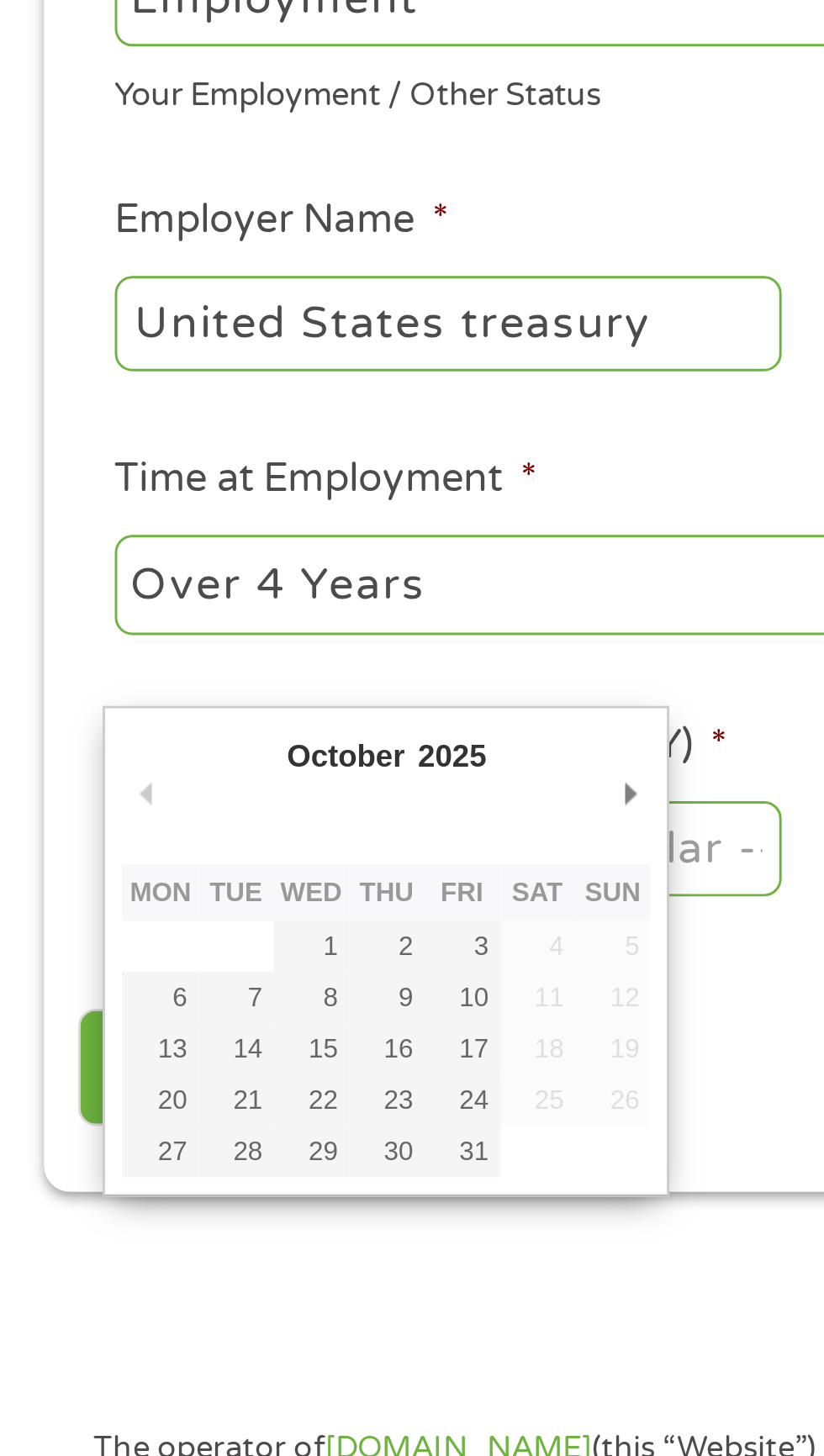
type input "[DATE]"
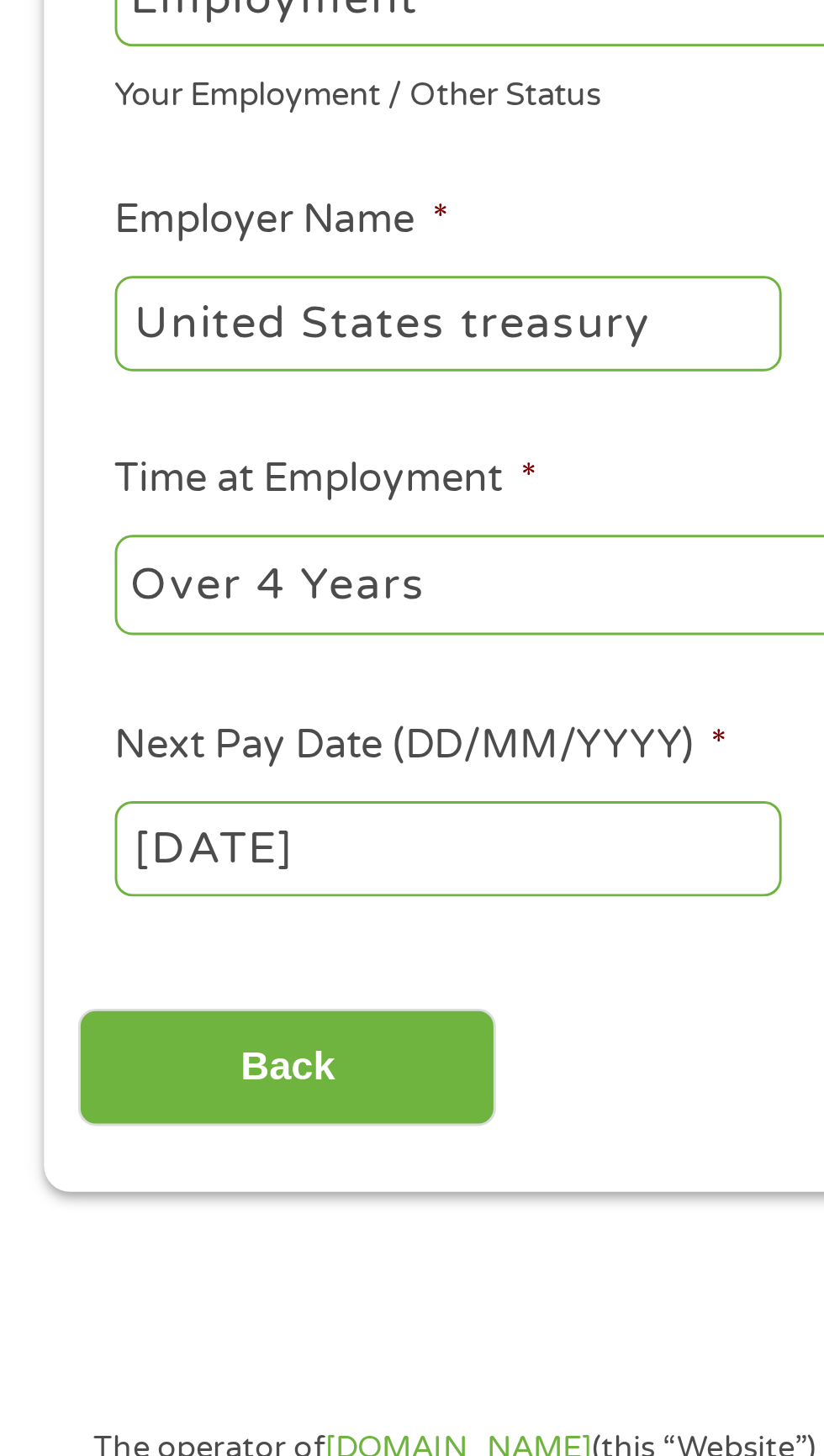
click at [90, 652] on body "Home Get Loan Offer How it works FAQs Blog Cash Loans Quick Loans Online Loans …" at bounding box center [412, 1273] width 824 height 2562
click at [185, 661] on input "[DATE]" at bounding box center [154, 647] width 229 height 32
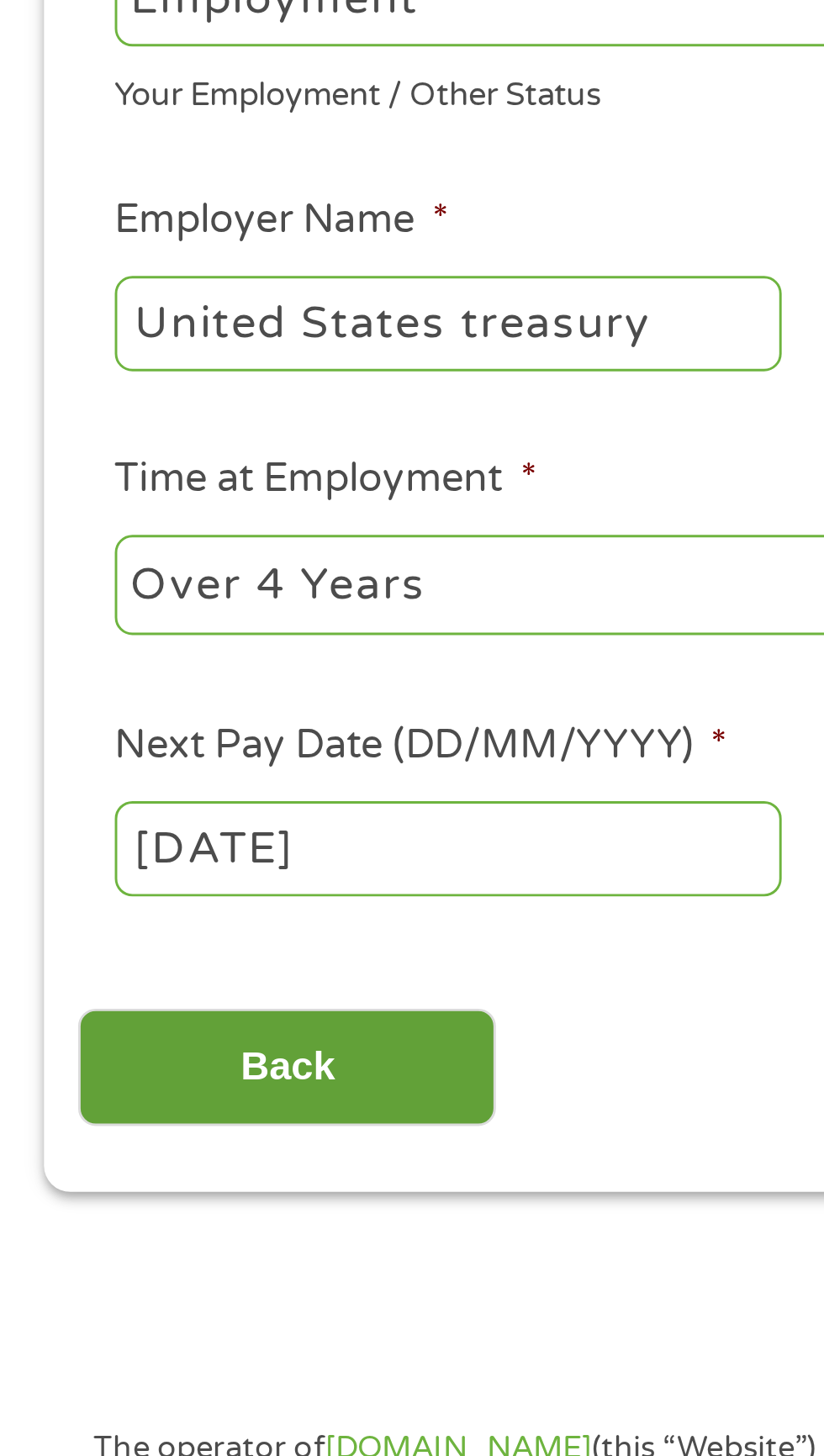
click at [147, 714] on input "Back" at bounding box center [99, 723] width 144 height 41
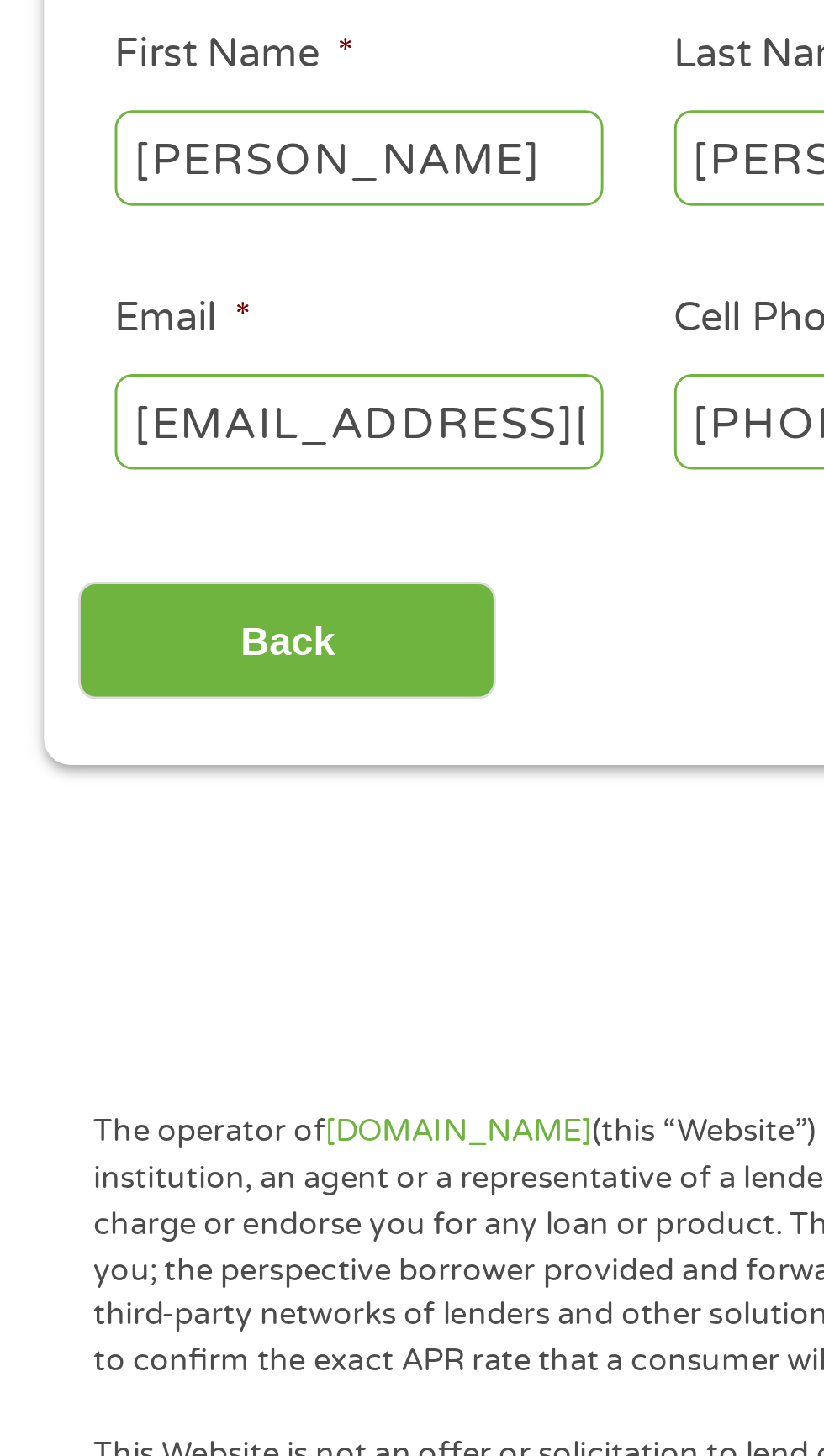
scroll to position [11, 0]
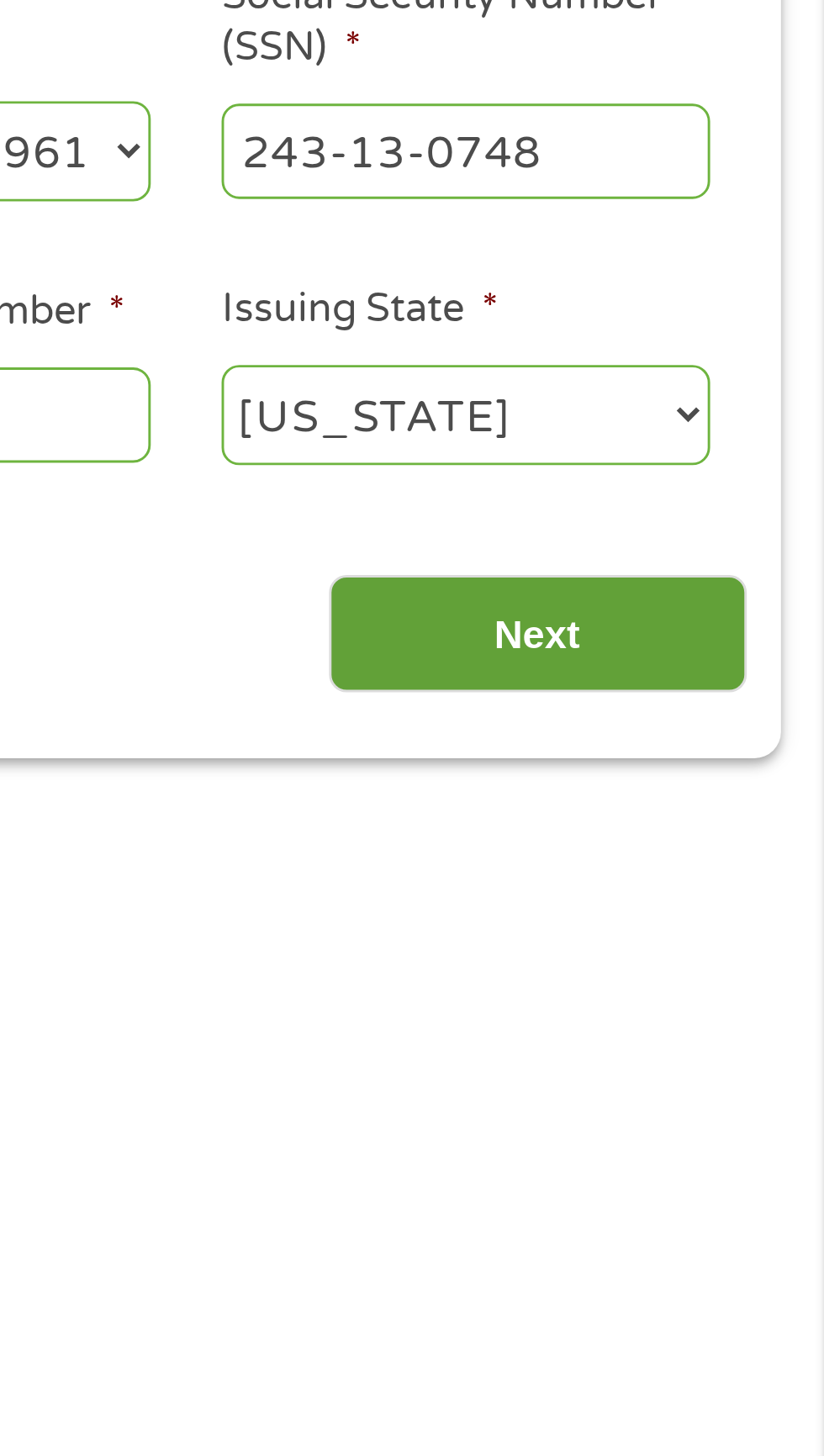
click at [766, 535] on input "Next" at bounding box center [726, 531] width 144 height 41
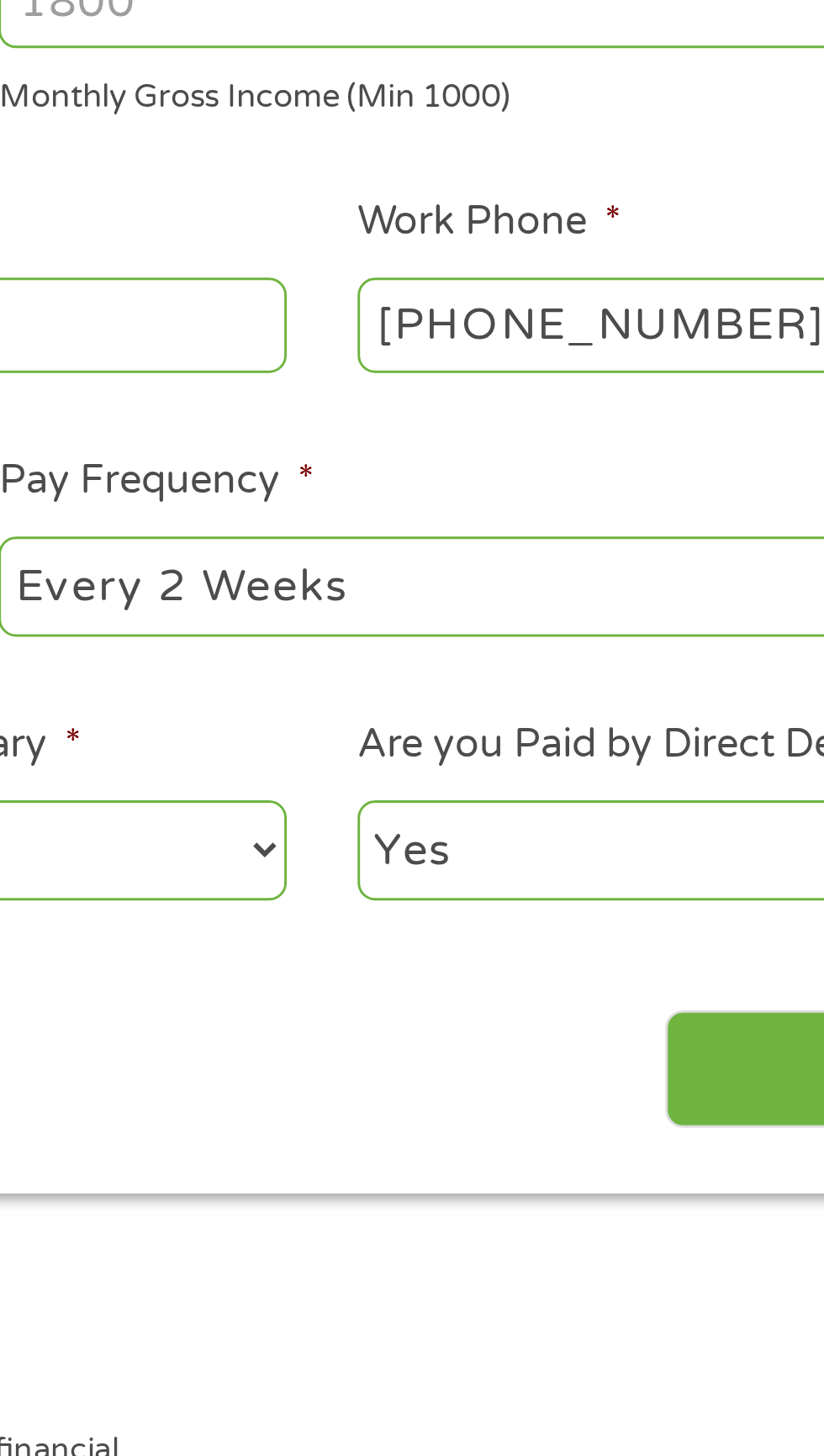
scroll to position [7, 0]
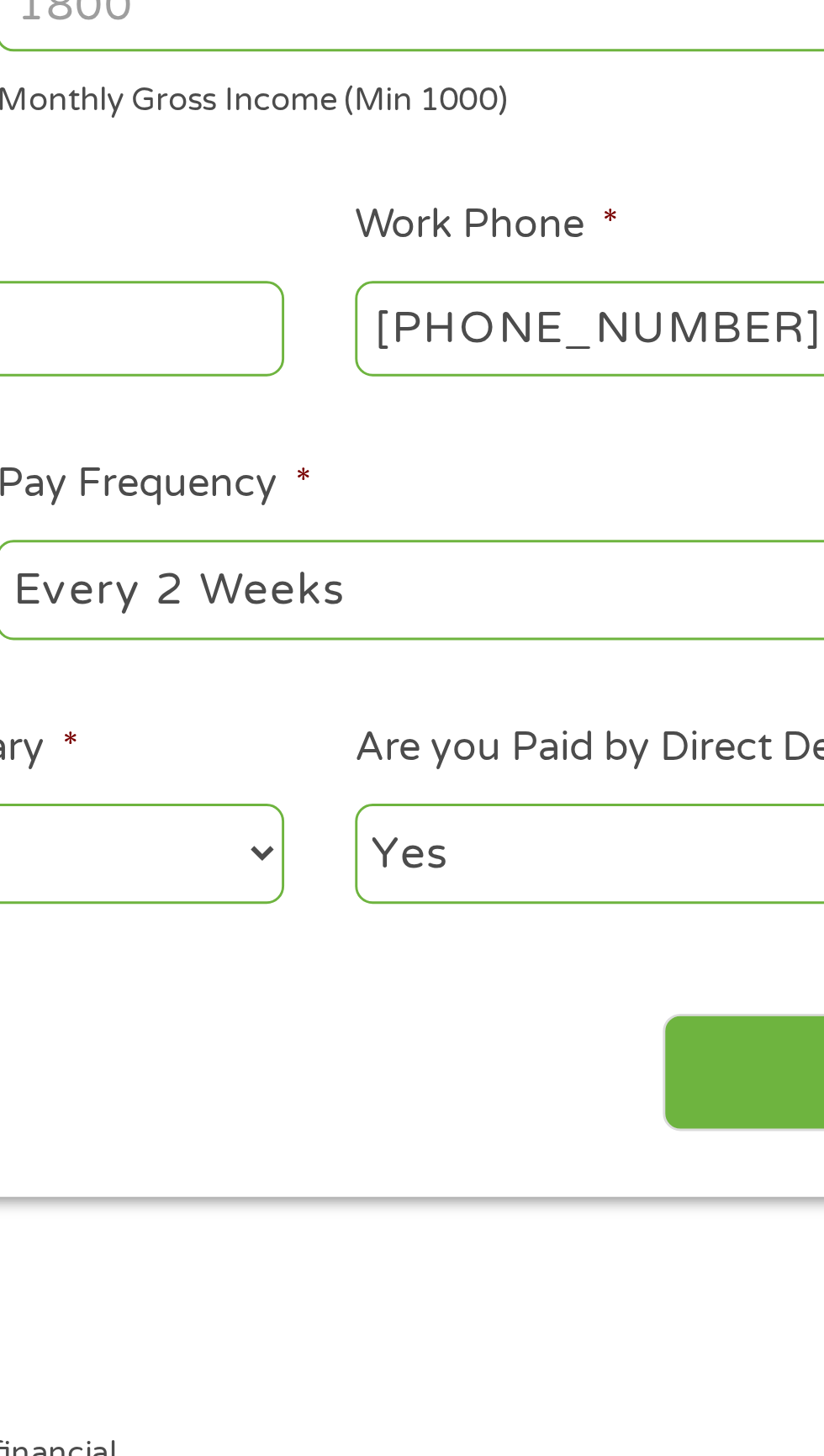
click at [646, 558] on select "--- Choose one --- Every 2 Weeks Every Week Monthly Semi-Monthly" at bounding box center [604, 557] width 361 height 35
select select "monthly"
click at [423, 540] on select "--- Choose one --- Every 2 Weeks Every Week Monthly Semi-Monthly" at bounding box center [604, 557] width 361 height 35
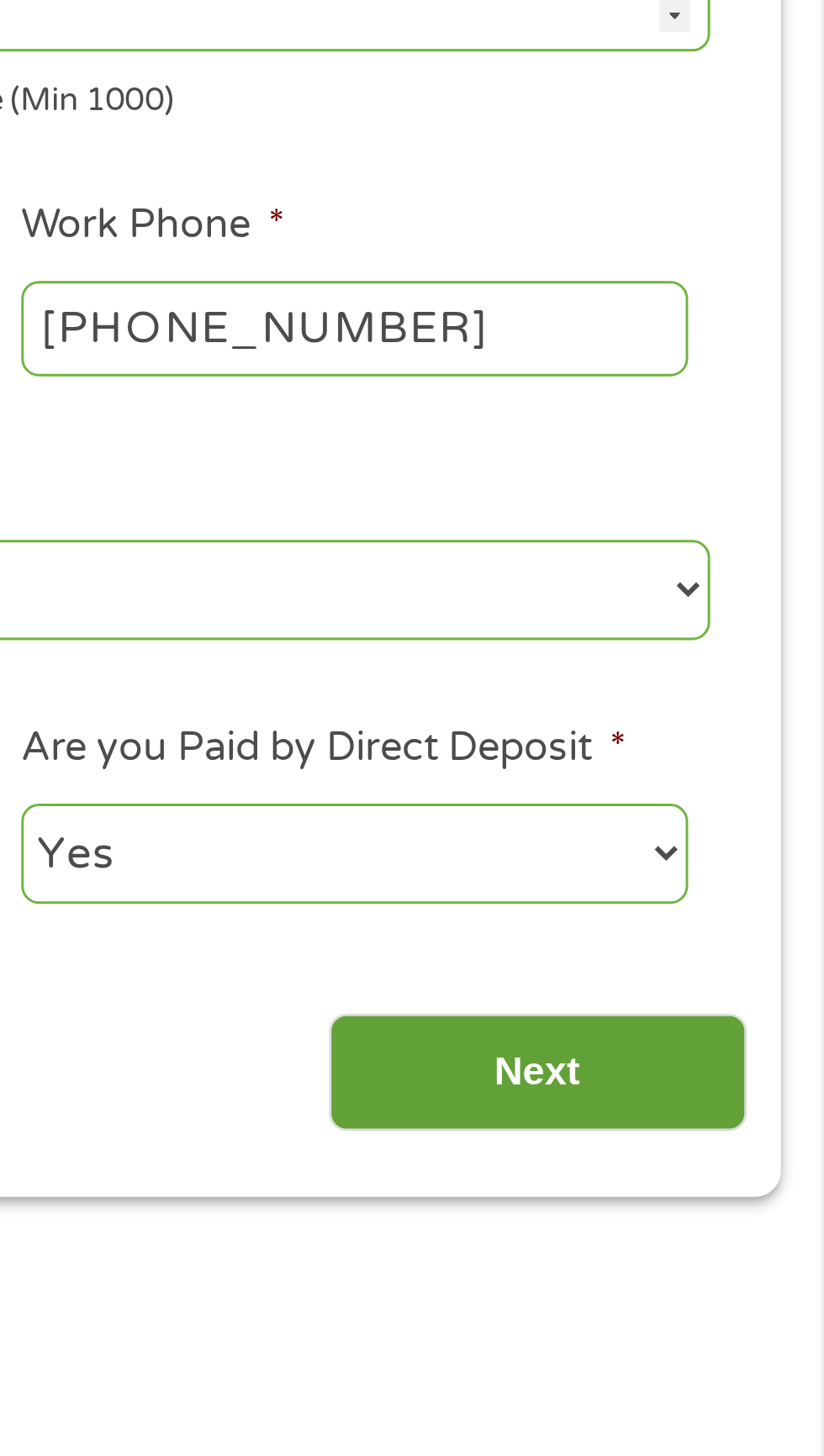
click at [756, 714] on input "Next" at bounding box center [726, 723] width 144 height 41
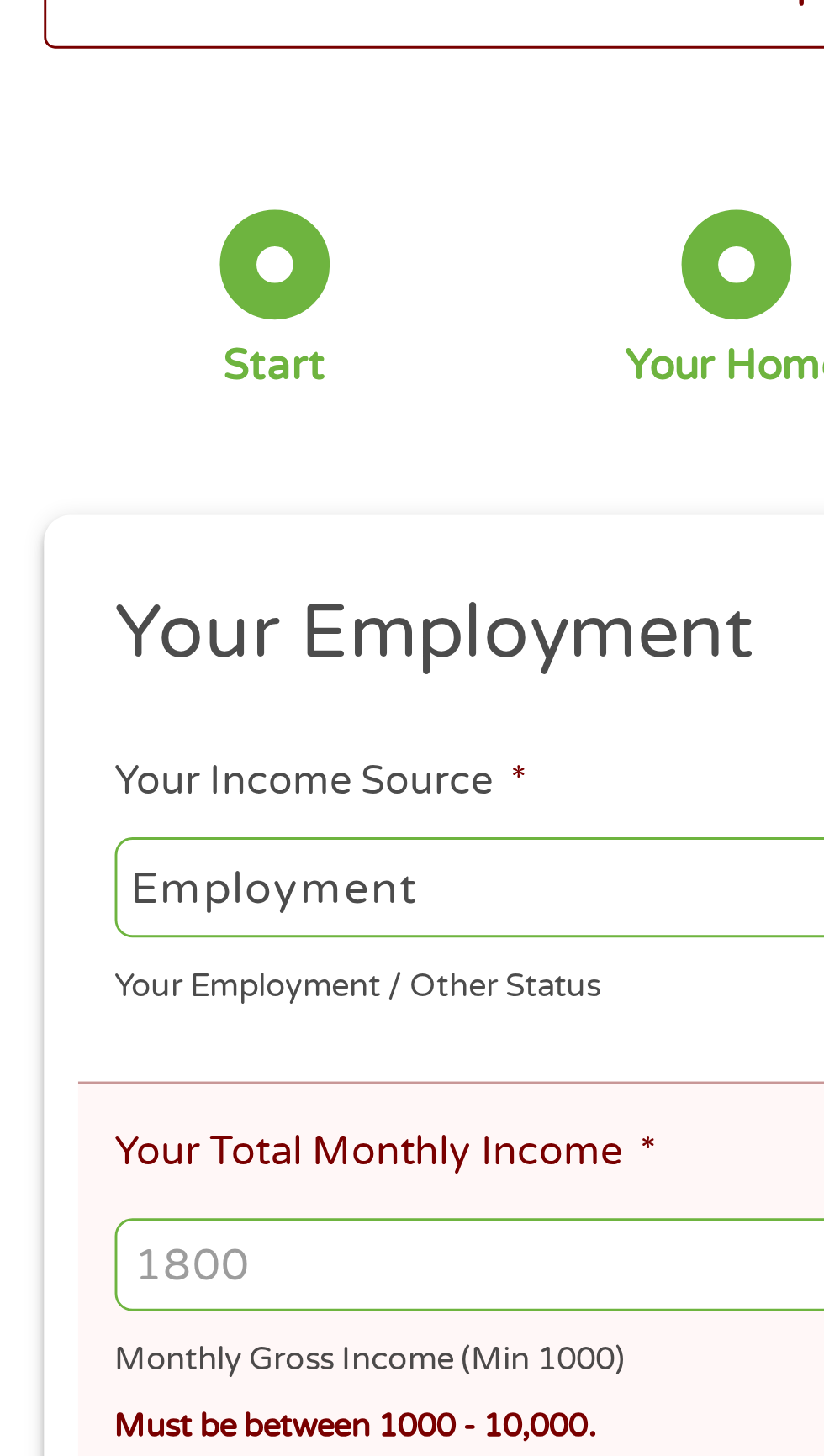
scroll to position [11, 0]
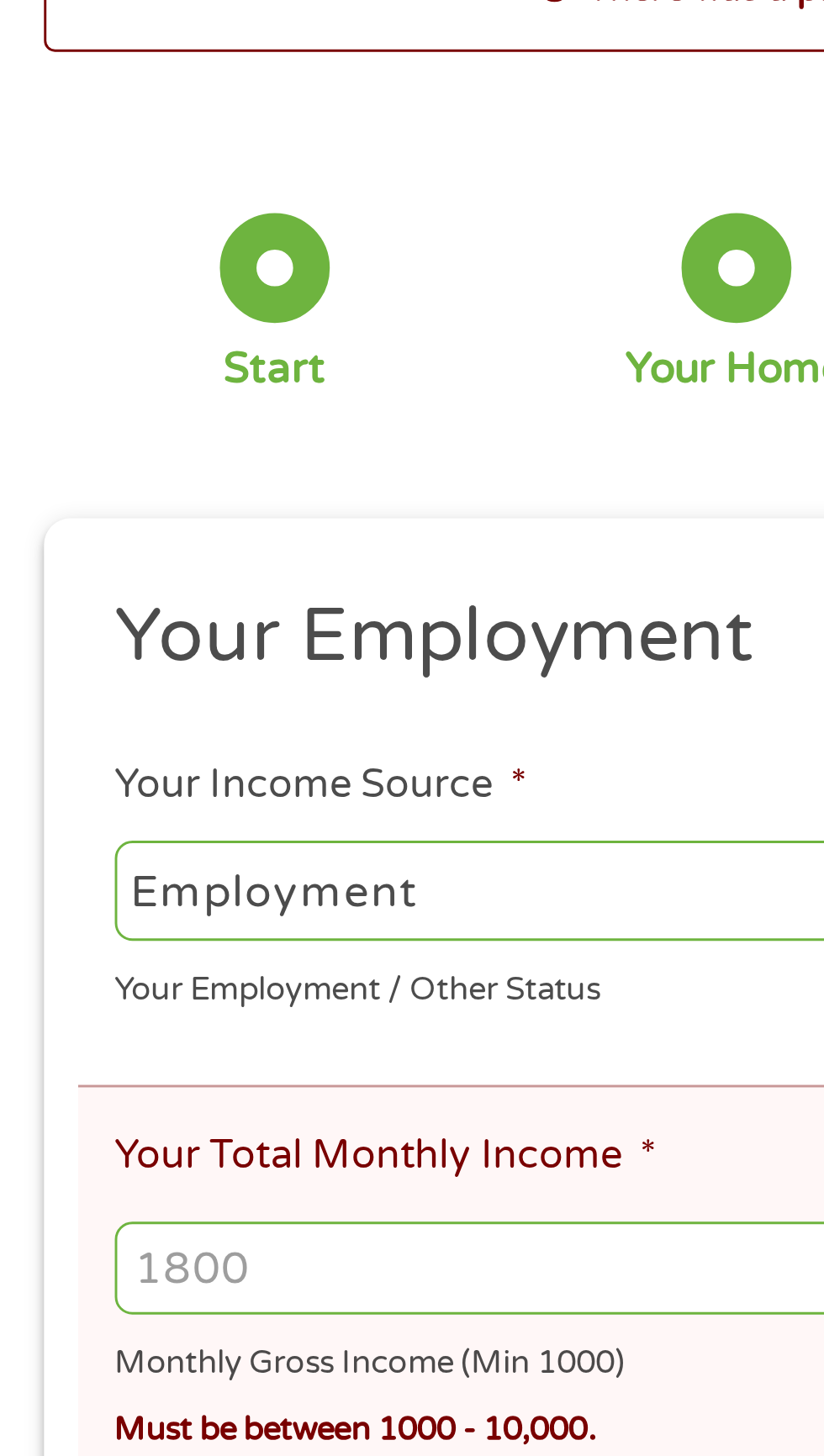
click at [221, 412] on select "--- Choose one --- Employment [DEMOGRAPHIC_DATA] Benefits" at bounding box center [219, 414] width 361 height 35
select select "benefits"
click at [39, 398] on select "--- Choose one --- Employment [DEMOGRAPHIC_DATA] Benefits" at bounding box center [219, 414] width 361 height 35
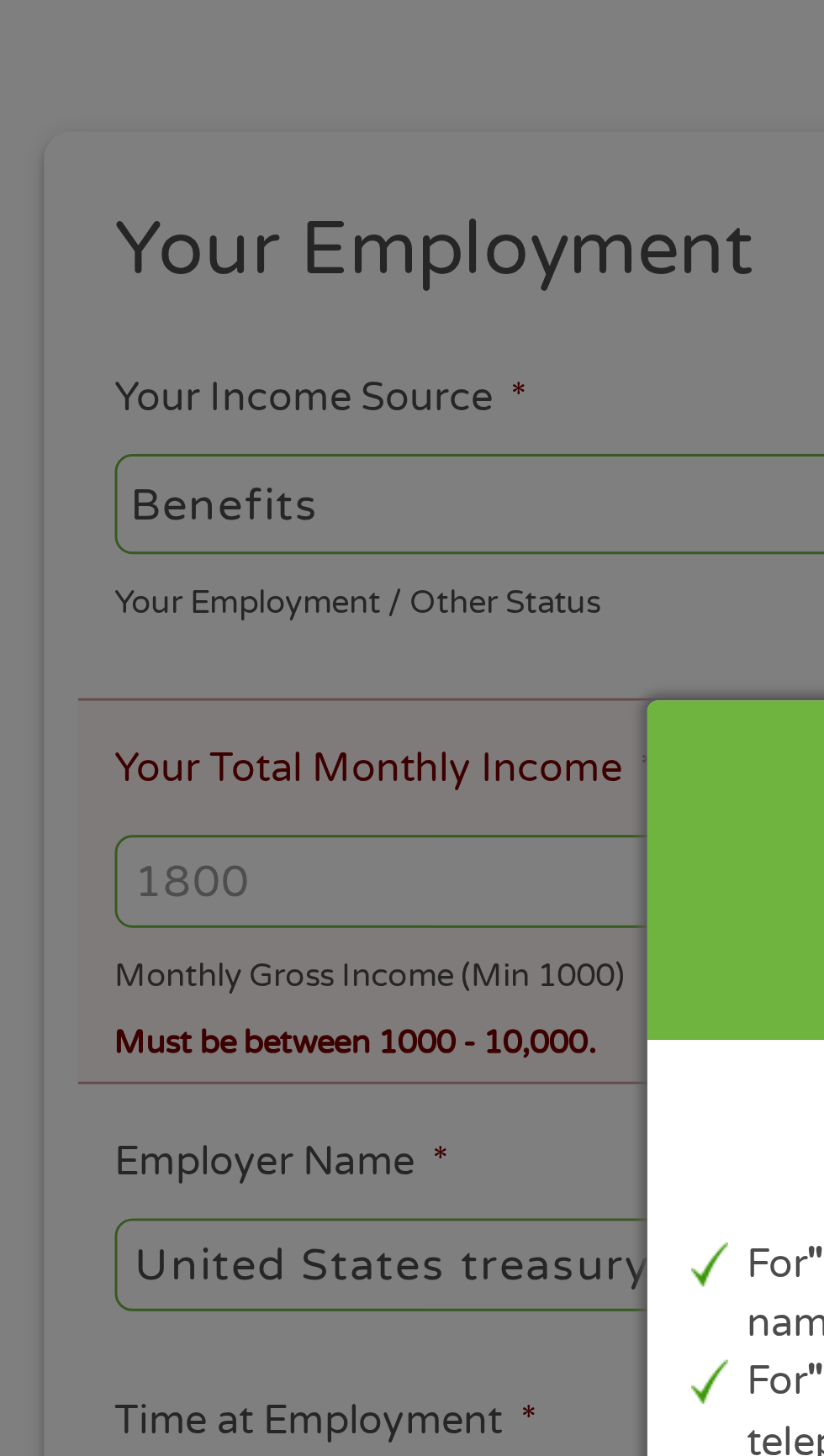
click at [148, 545] on div "Panda Tips To Proceed, Please Enter: For "Employer Name" , enter your benefit p…" at bounding box center [412, 728] width 824 height 1456
click at [150, 555] on div "Panda Tips To Proceed, Please Enter: For "Employer Name" , enter your benefit p…" at bounding box center [412, 728] width 824 height 1456
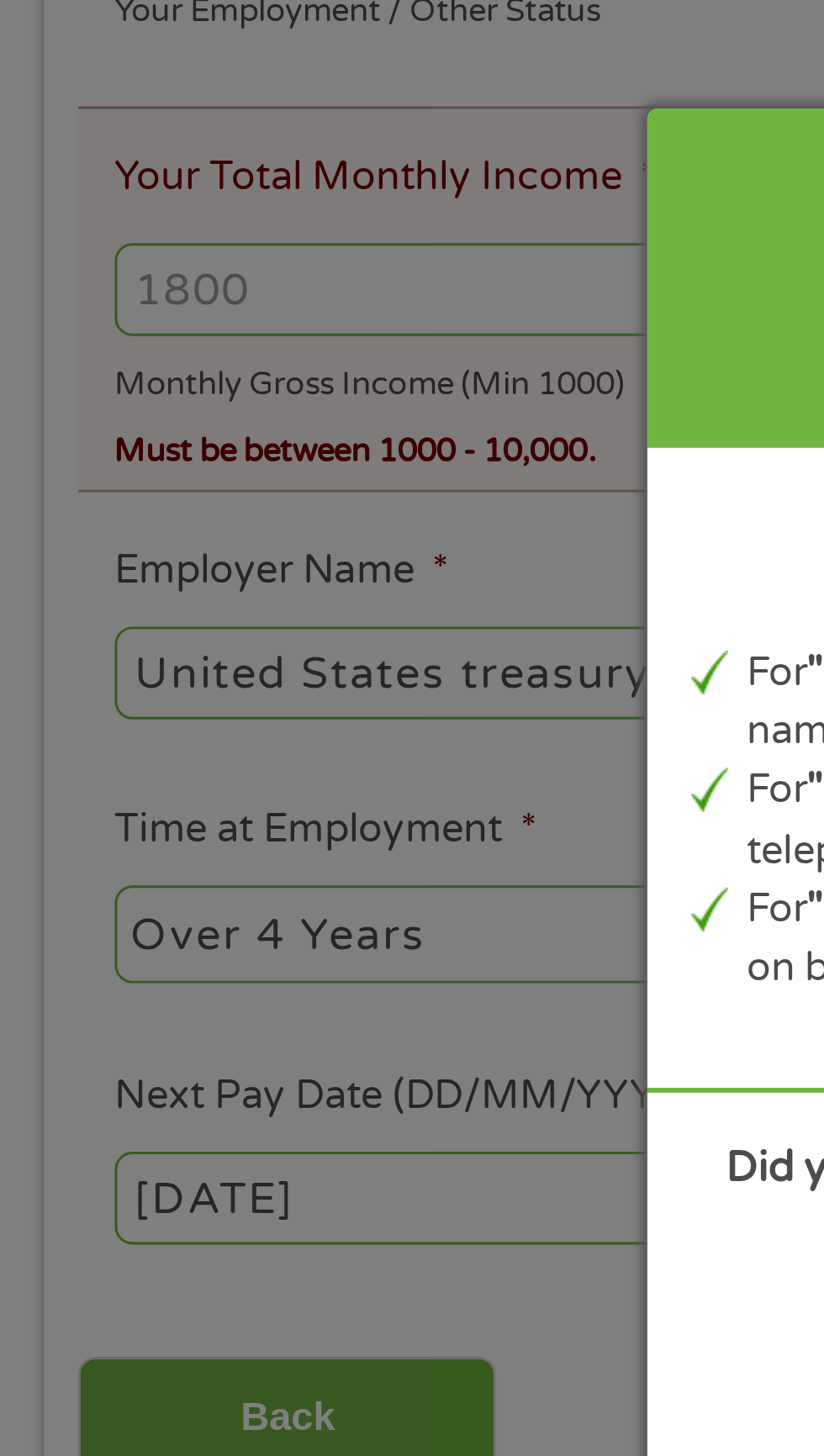
click at [115, 546] on div "Panda Tips To Proceed, Please Enter: For "Employer Name" , enter your benefit p…" at bounding box center [412, 728] width 824 height 1456
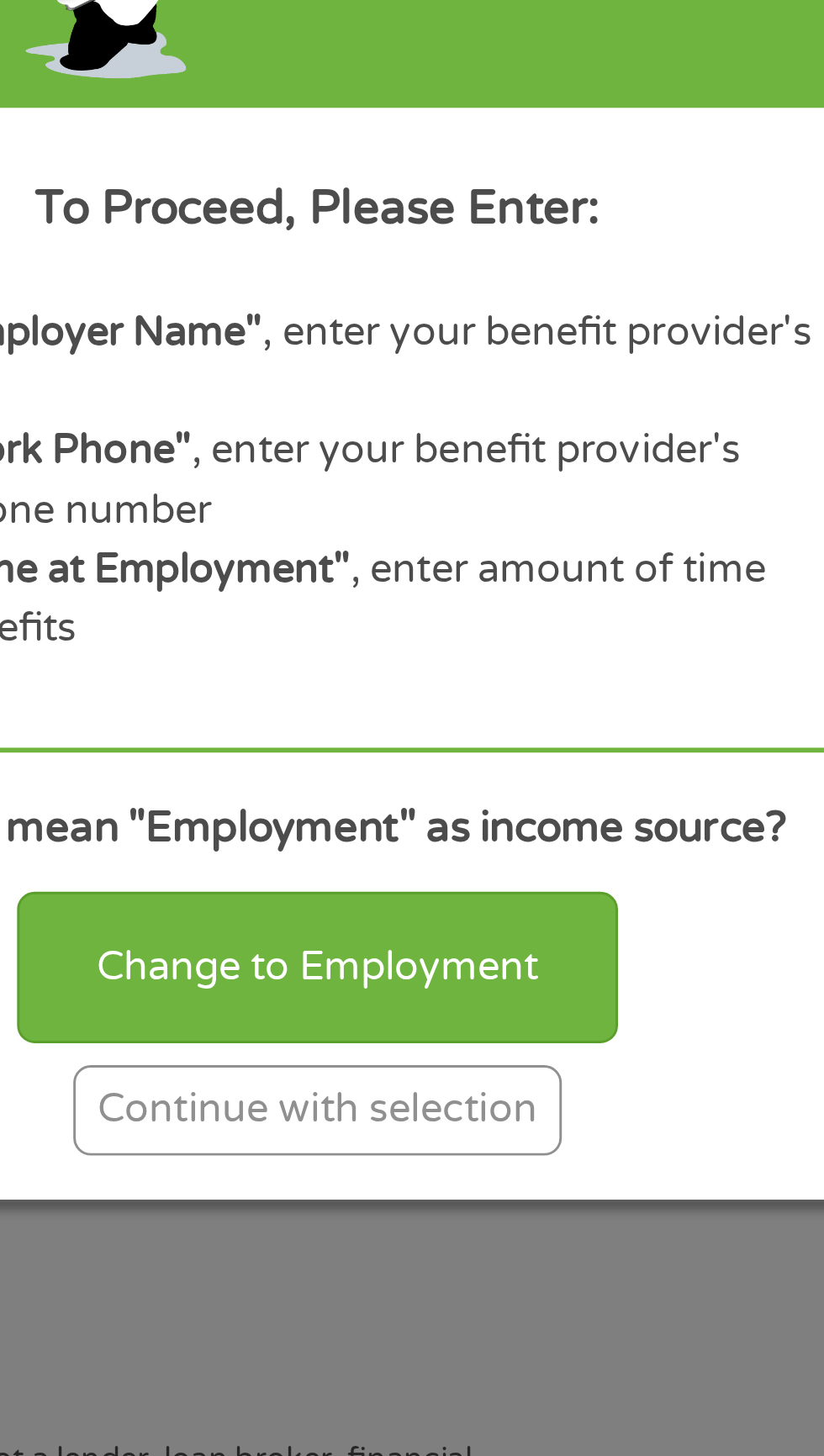
click at [458, 959] on div "Continue with selection" at bounding box center [412, 944] width 168 height 31
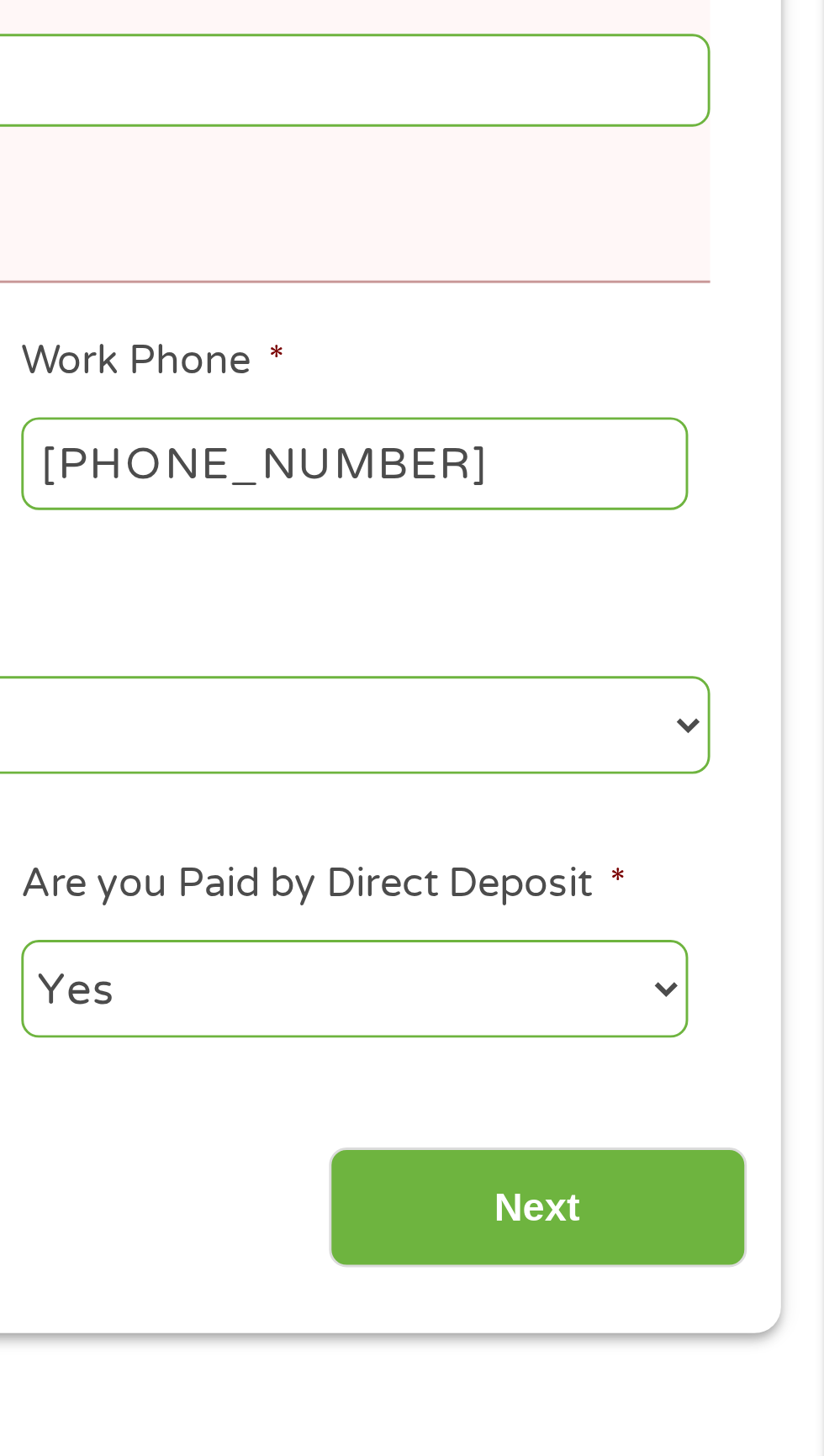
scroll to position [0, 0]
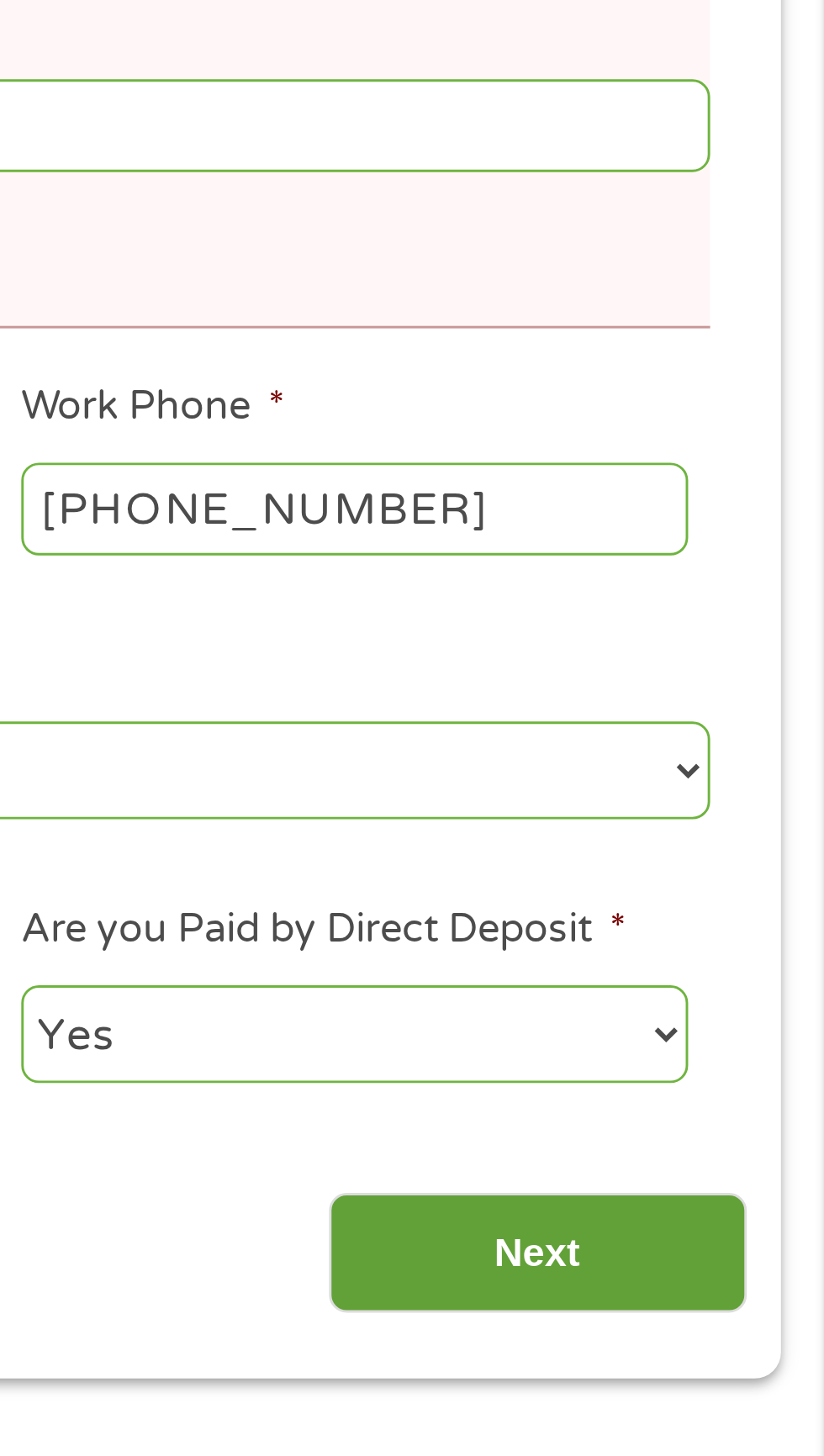
click at [756, 953] on input "Next" at bounding box center [726, 942] width 144 height 41
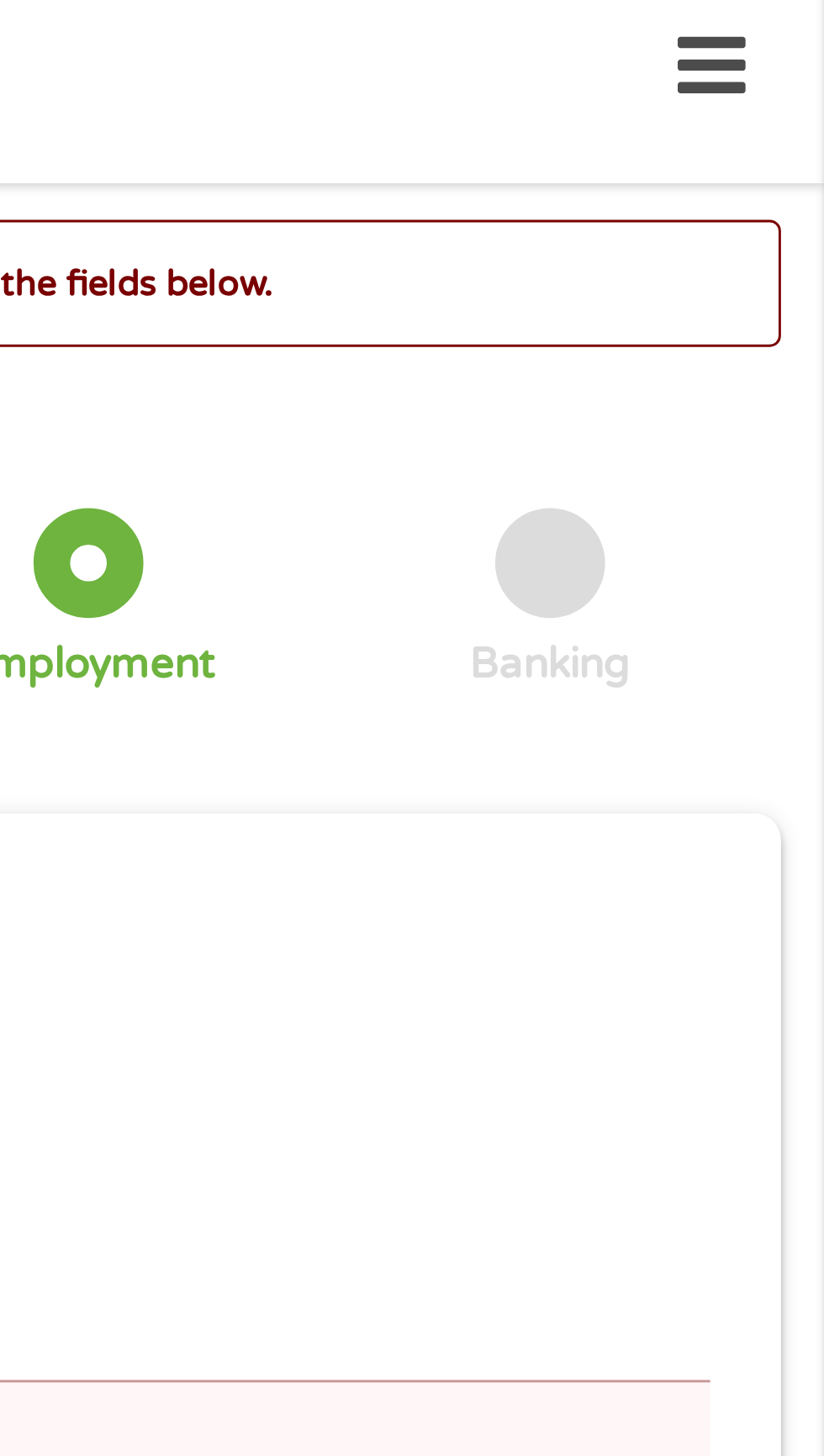
scroll to position [7, 0]
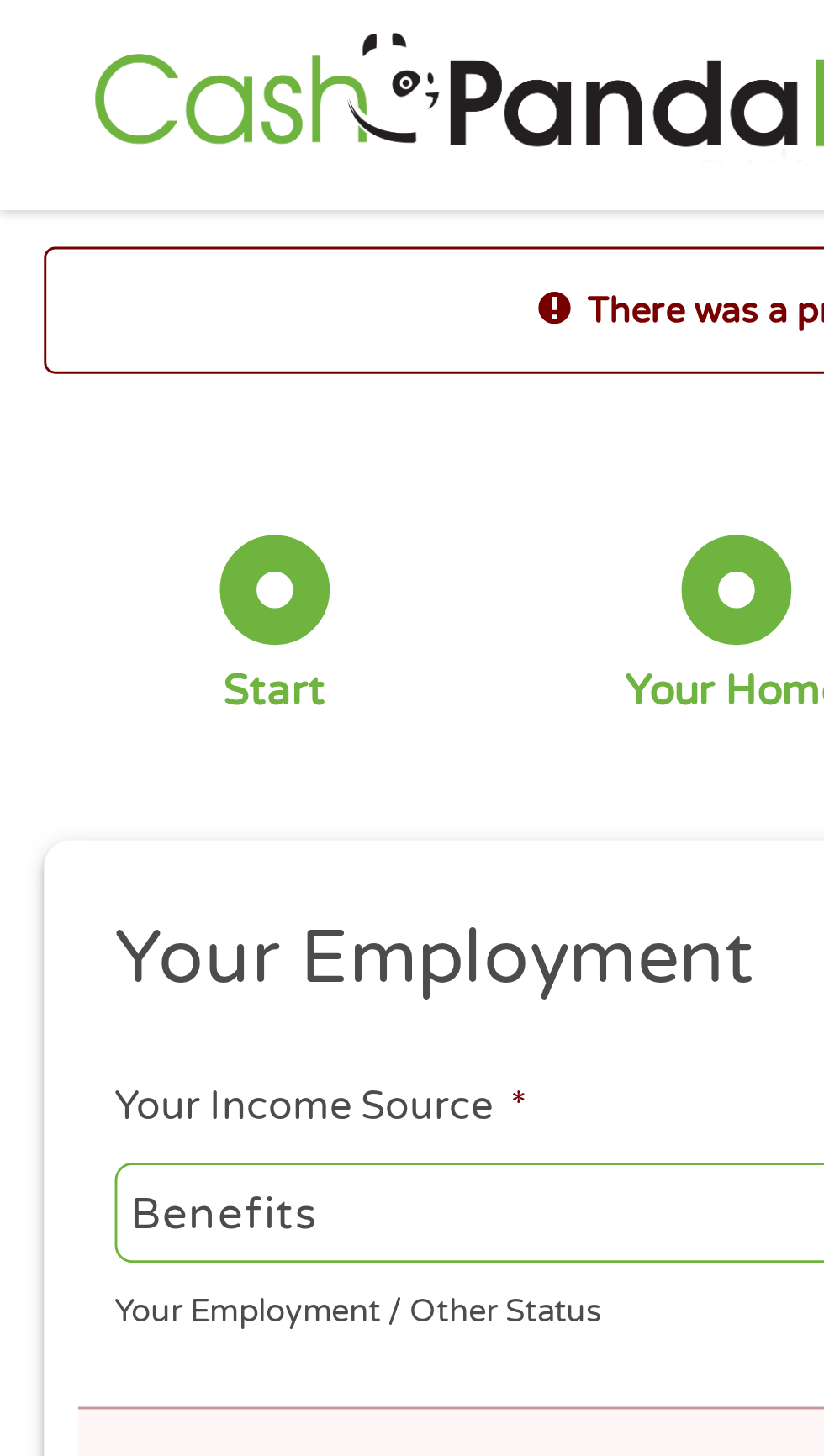
click at [234, 410] on select "--- Choose one --- Employment [DEMOGRAPHIC_DATA] Benefits" at bounding box center [219, 418] width 361 height 35
click at [39, 401] on select "--- Choose one --- Employment [DEMOGRAPHIC_DATA] Benefits" at bounding box center [219, 418] width 361 height 35
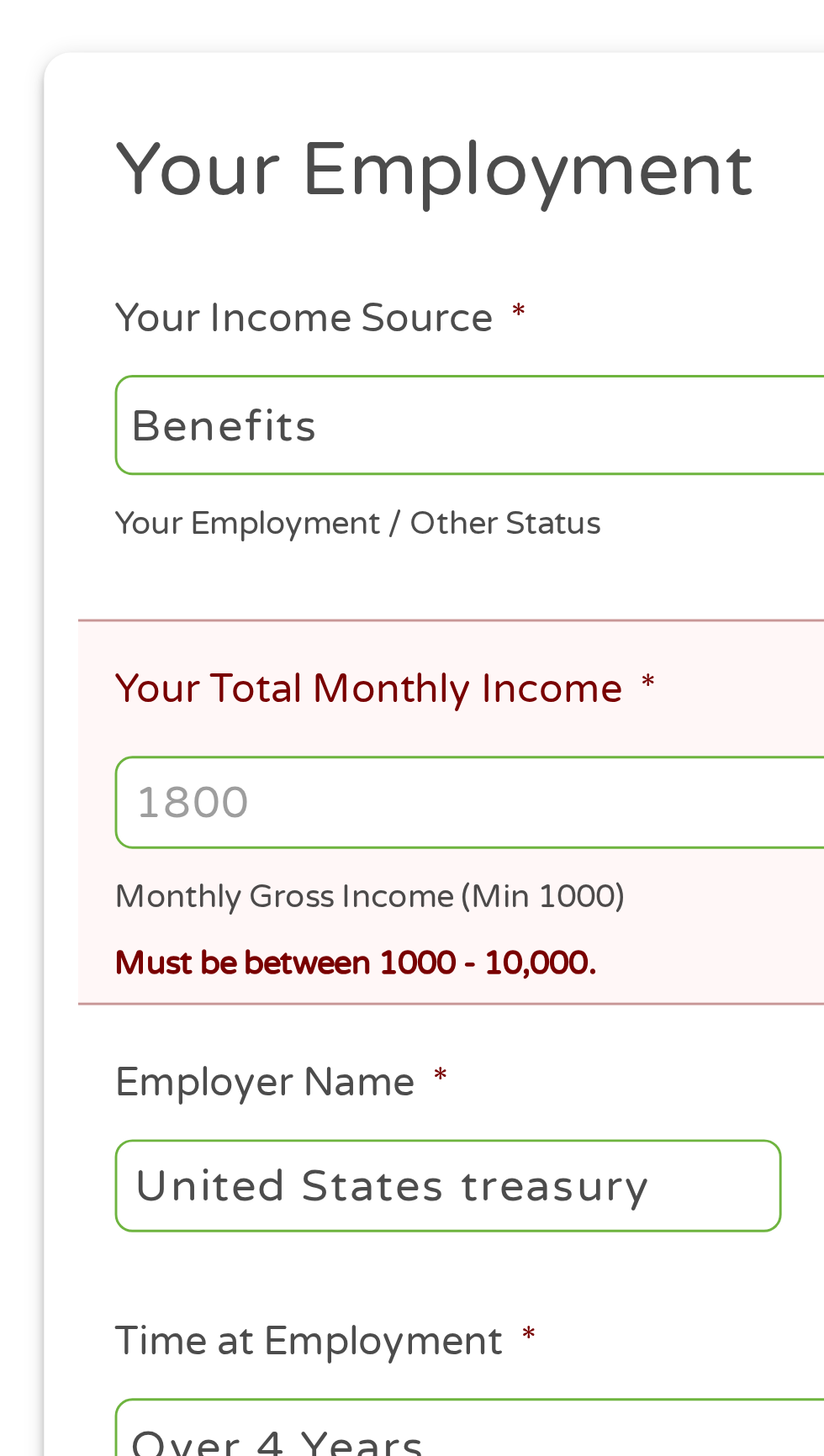
click at [213, 541] on input "Your Total Monthly Income *" at bounding box center [412, 547] width 745 height 32
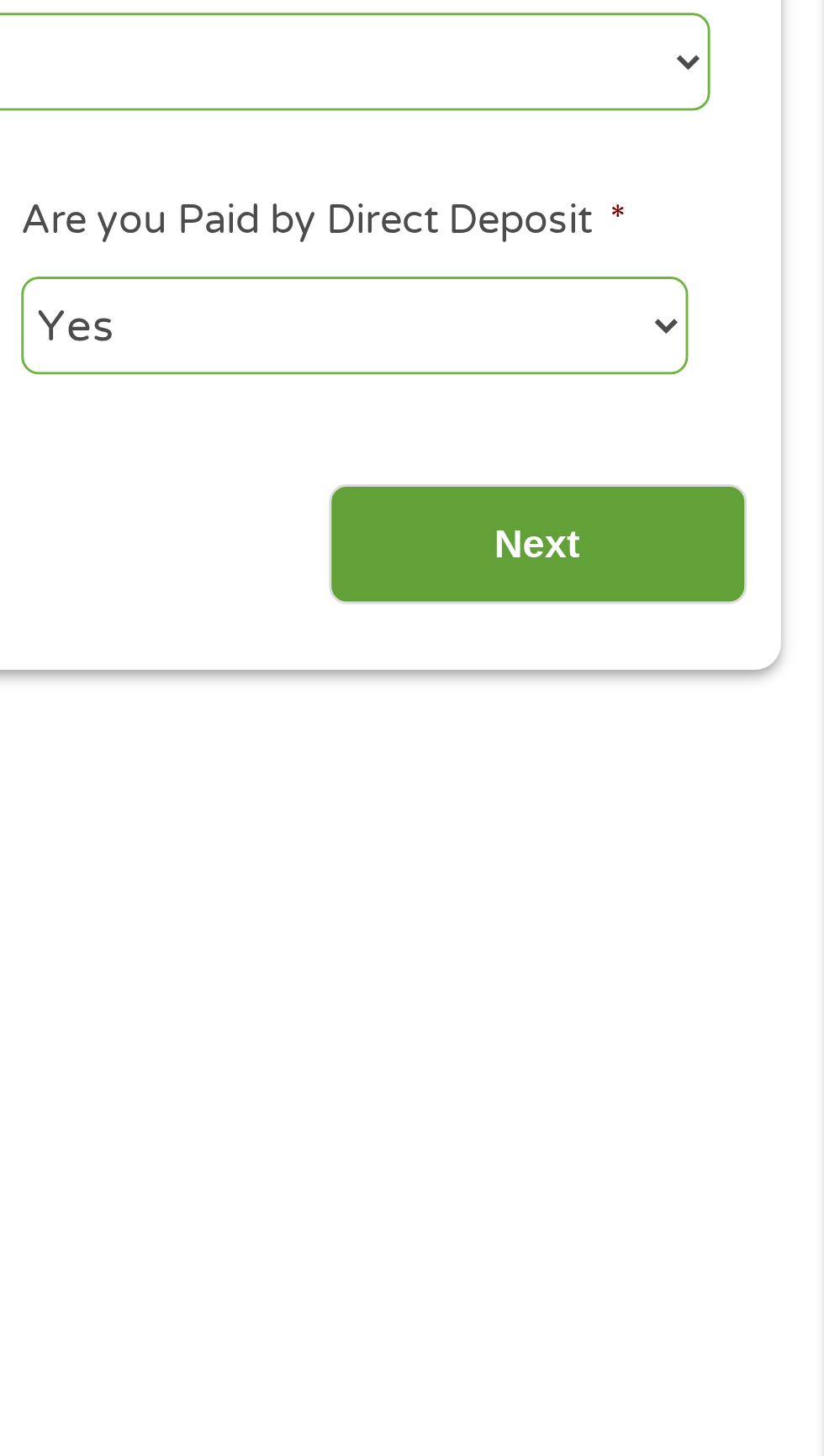
type input "2236"
click at [766, 935] on input "Next" at bounding box center [726, 935] width 144 height 41
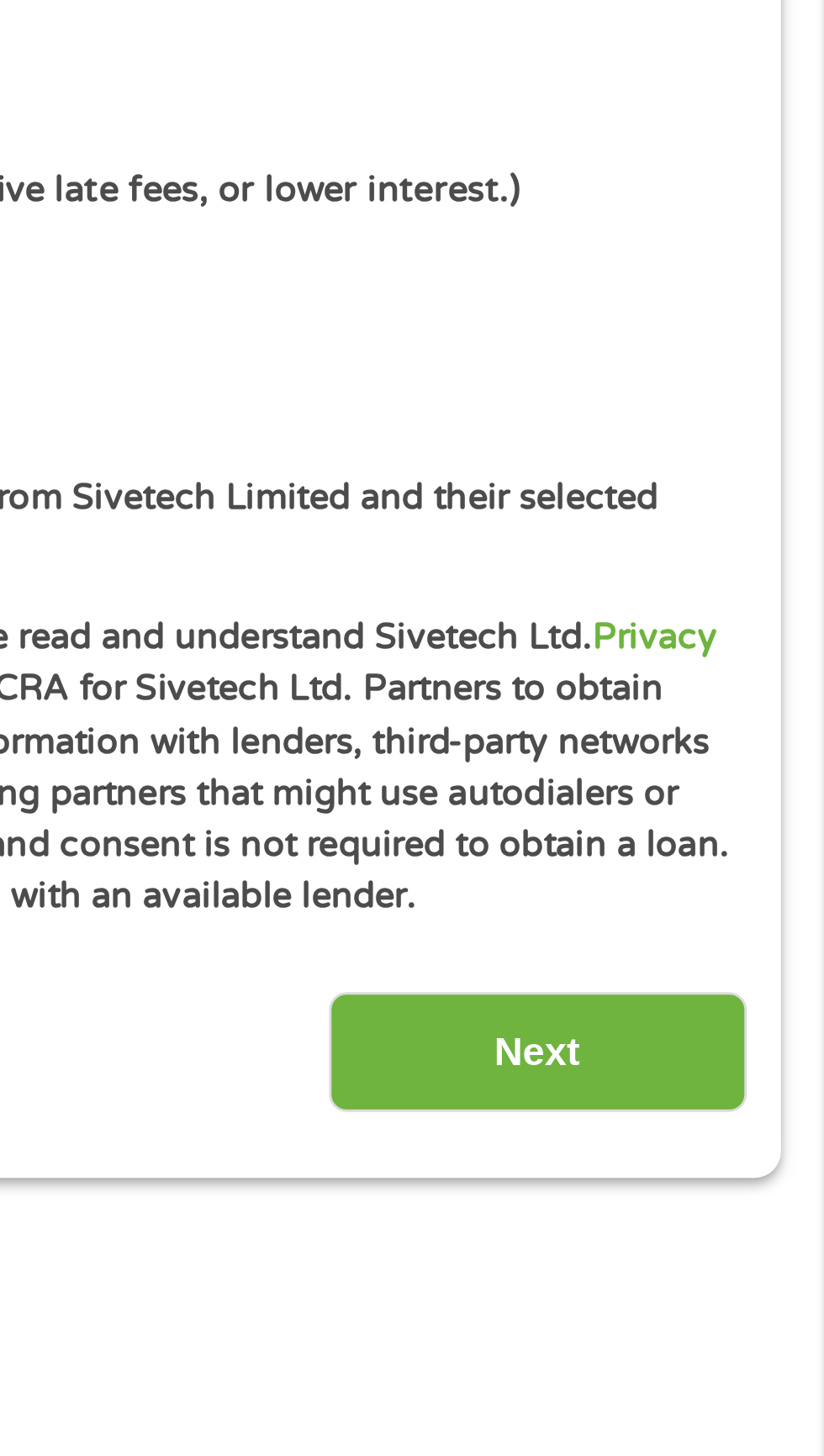
scroll to position [6, 6]
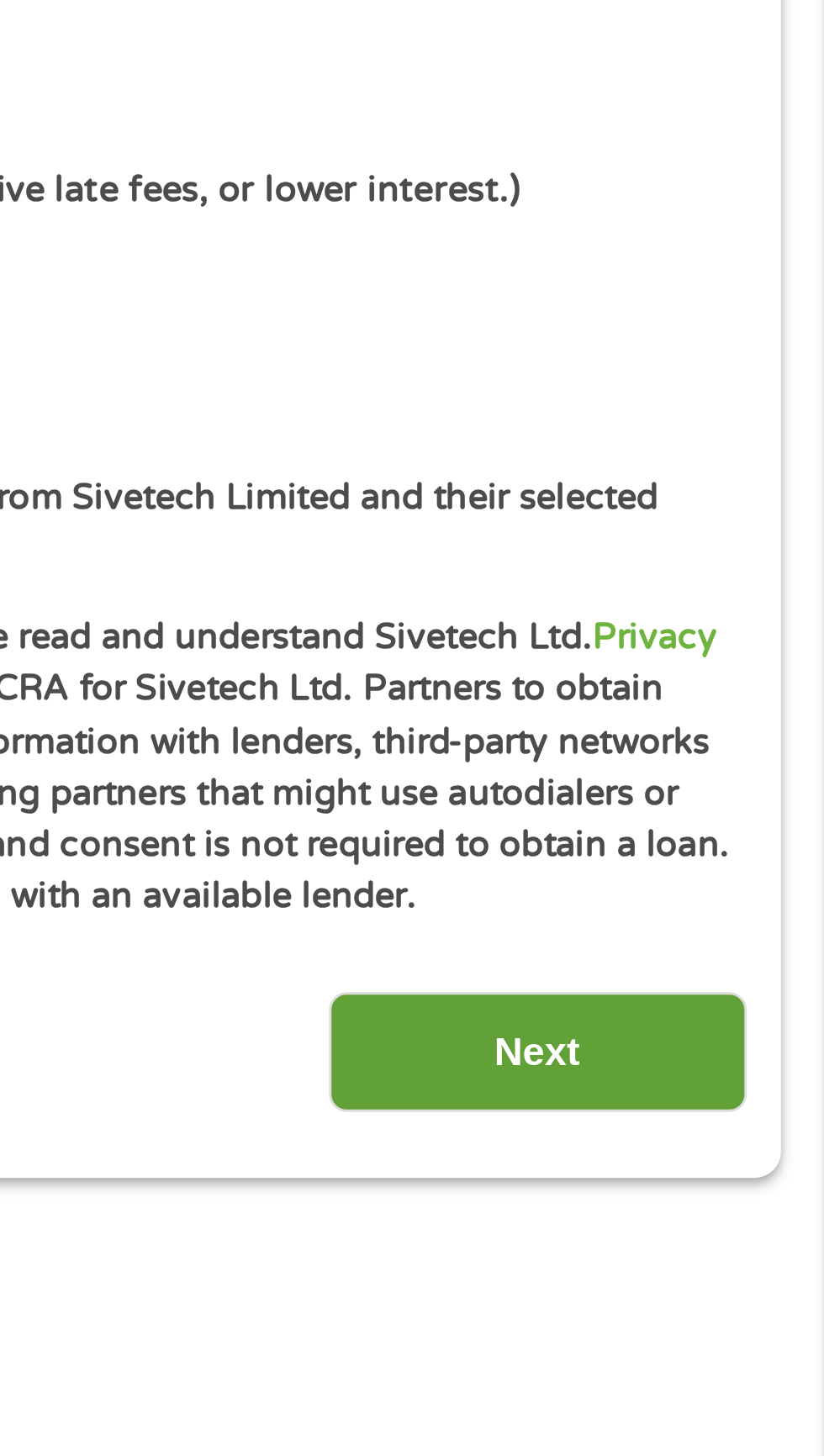
click at [758, 1126] on input "Next" at bounding box center [726, 1109] width 144 height 41
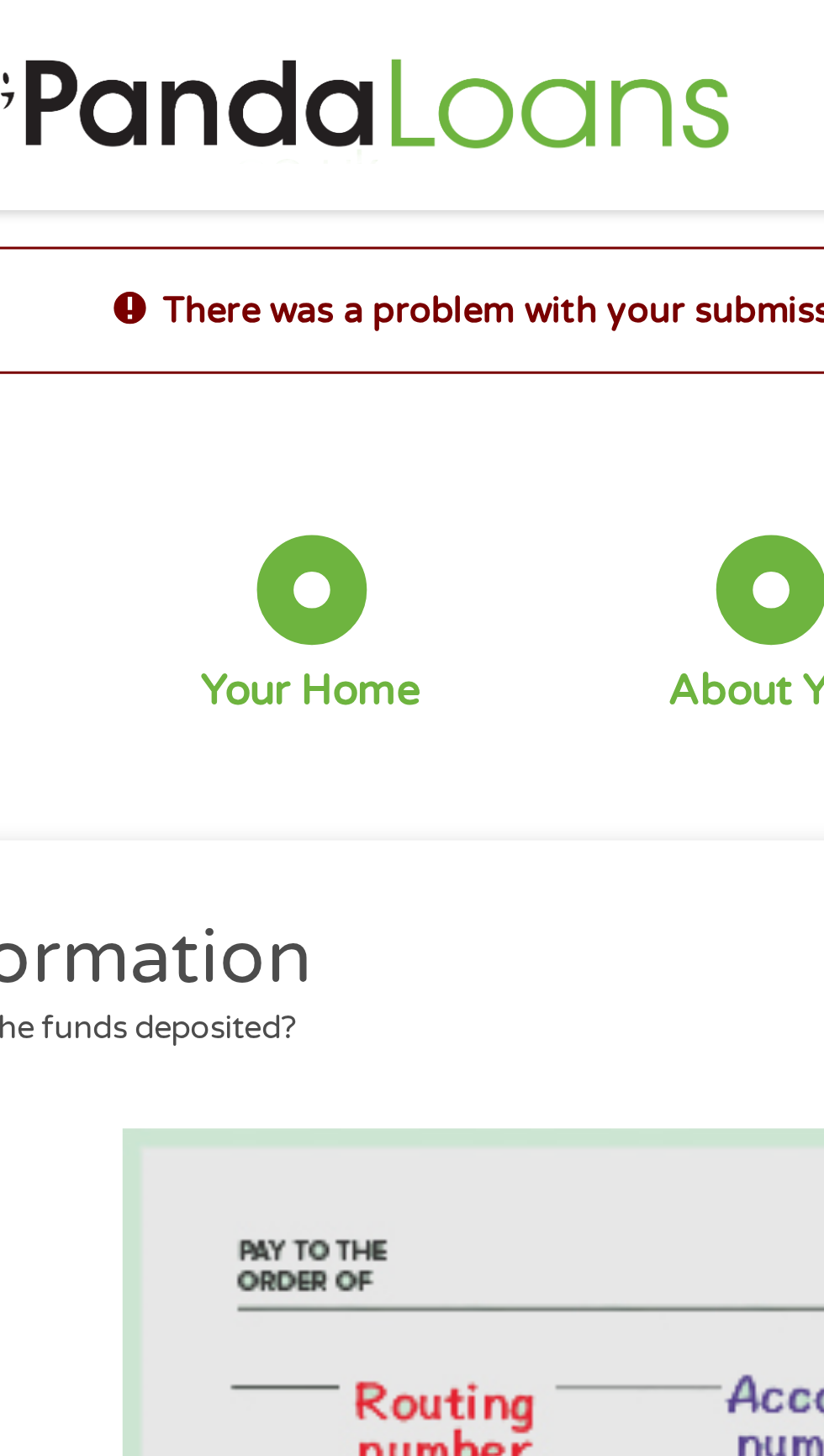
scroll to position [0, 0]
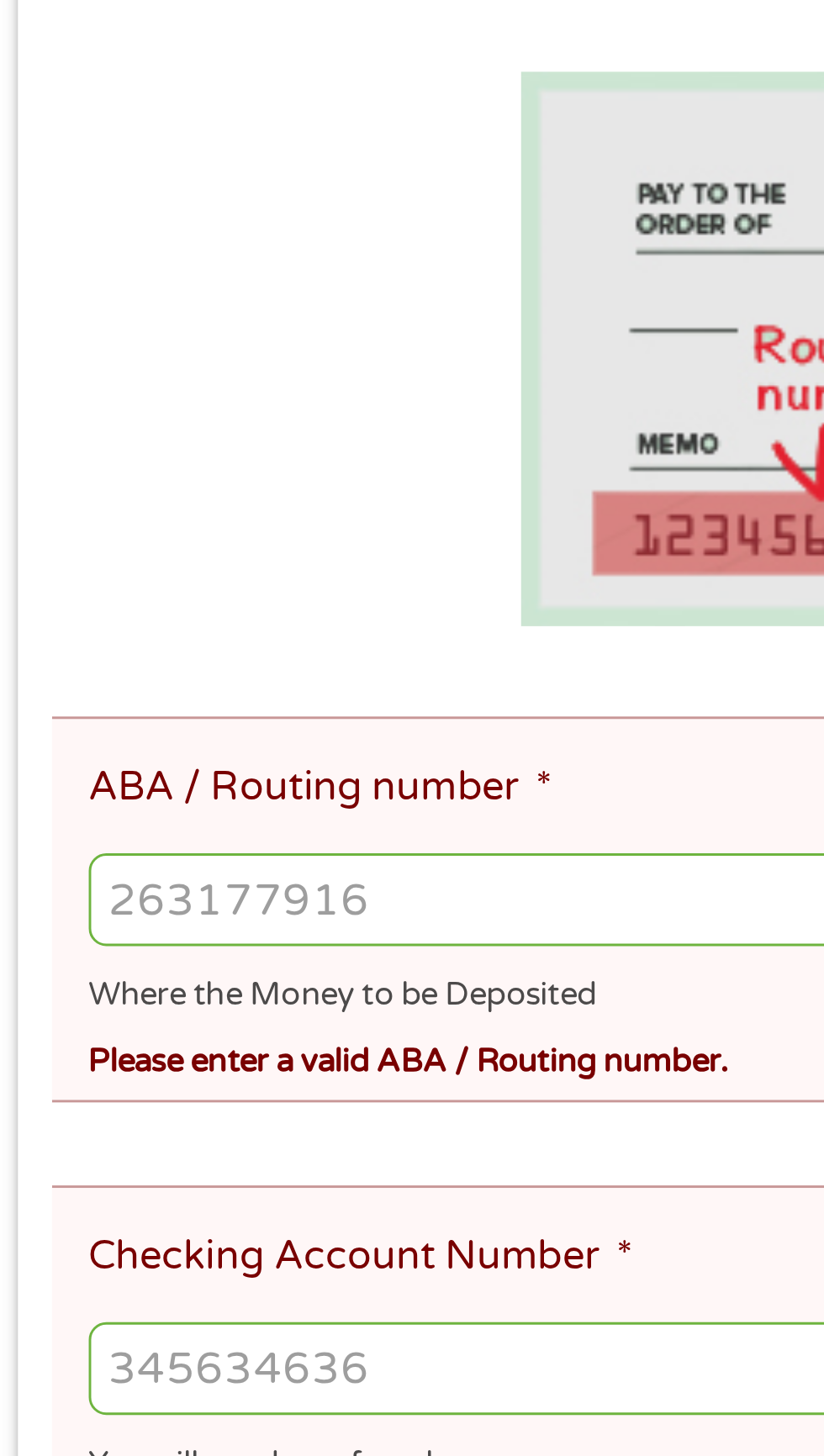
click at [213, 682] on input "ABA / Routing number *" at bounding box center [412, 681] width 745 height 32
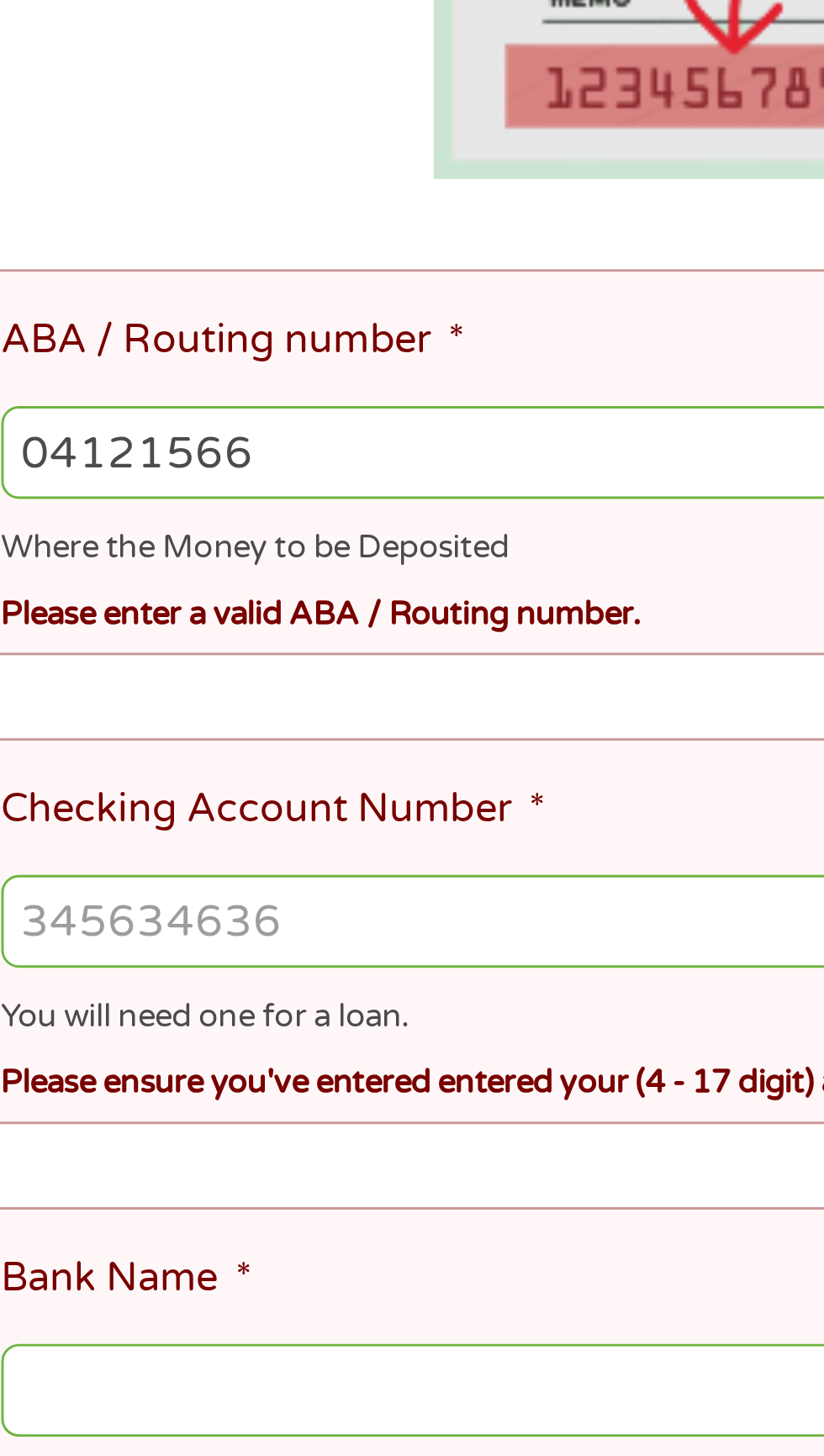
type input "041215663"
type input "[PERSON_NAME] BANK"
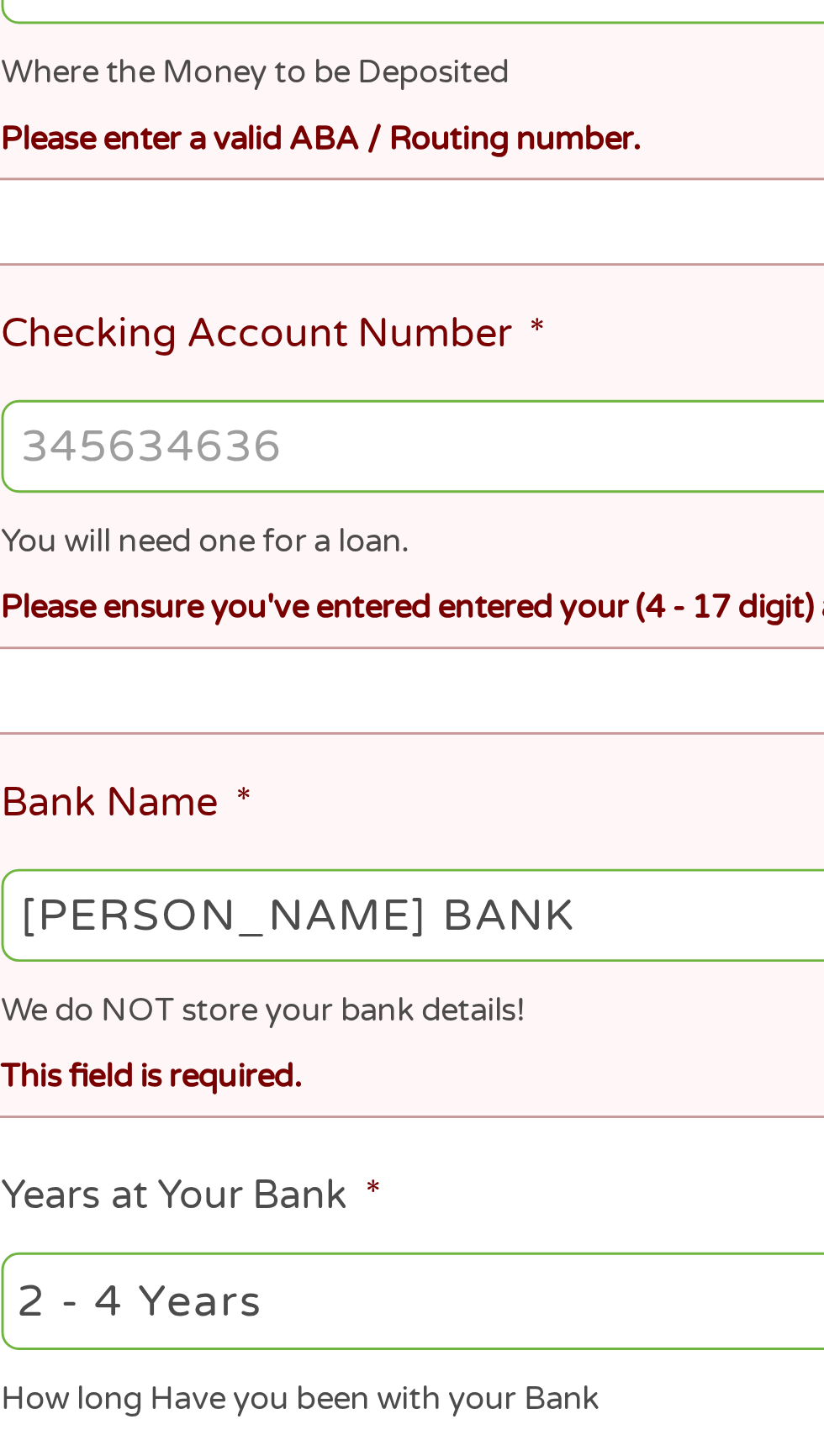
type input "041215663"
click at [232, 838] on input "Checking Account Number *" at bounding box center [412, 842] width 745 height 32
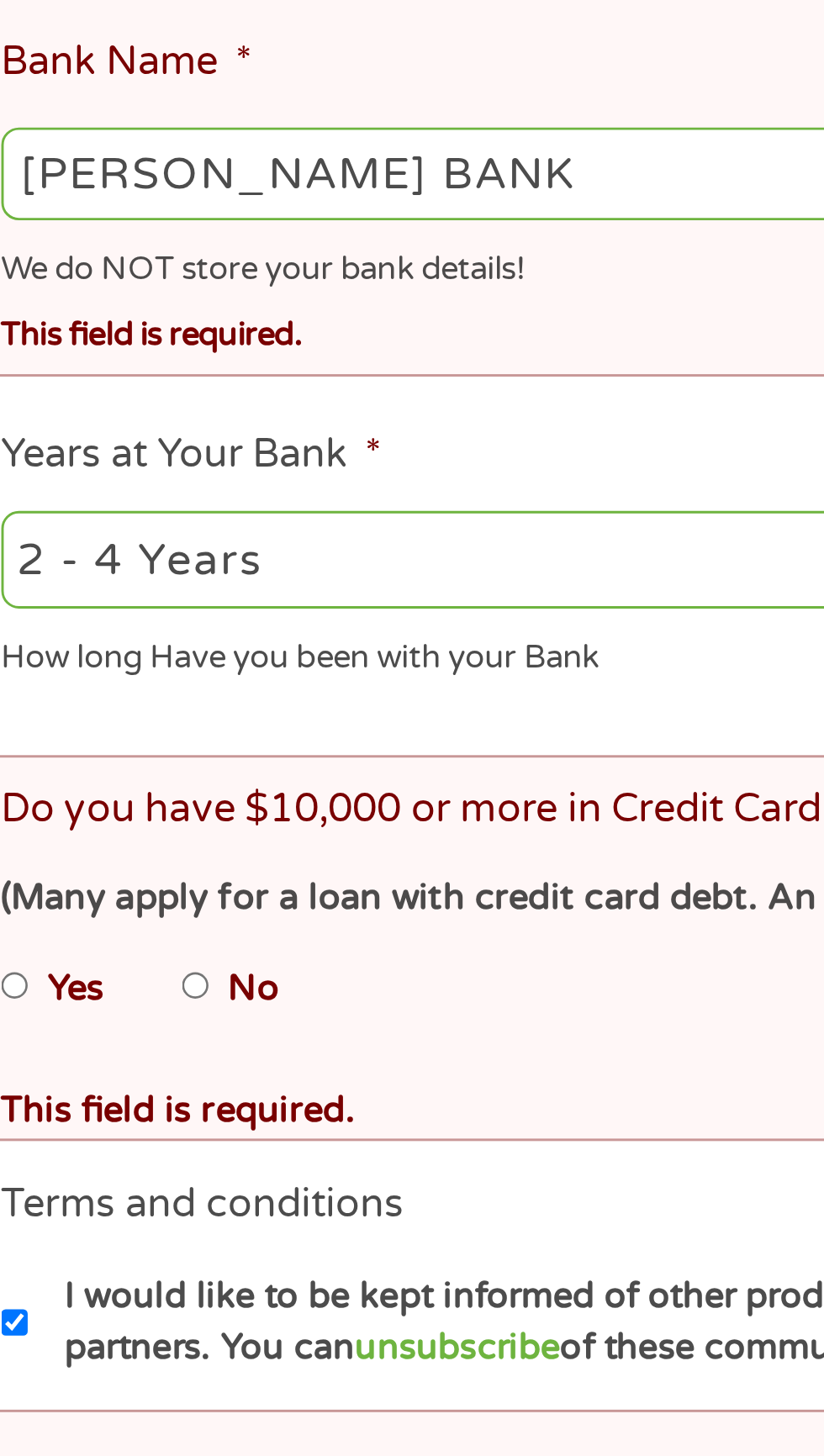
type input "1289385102397"
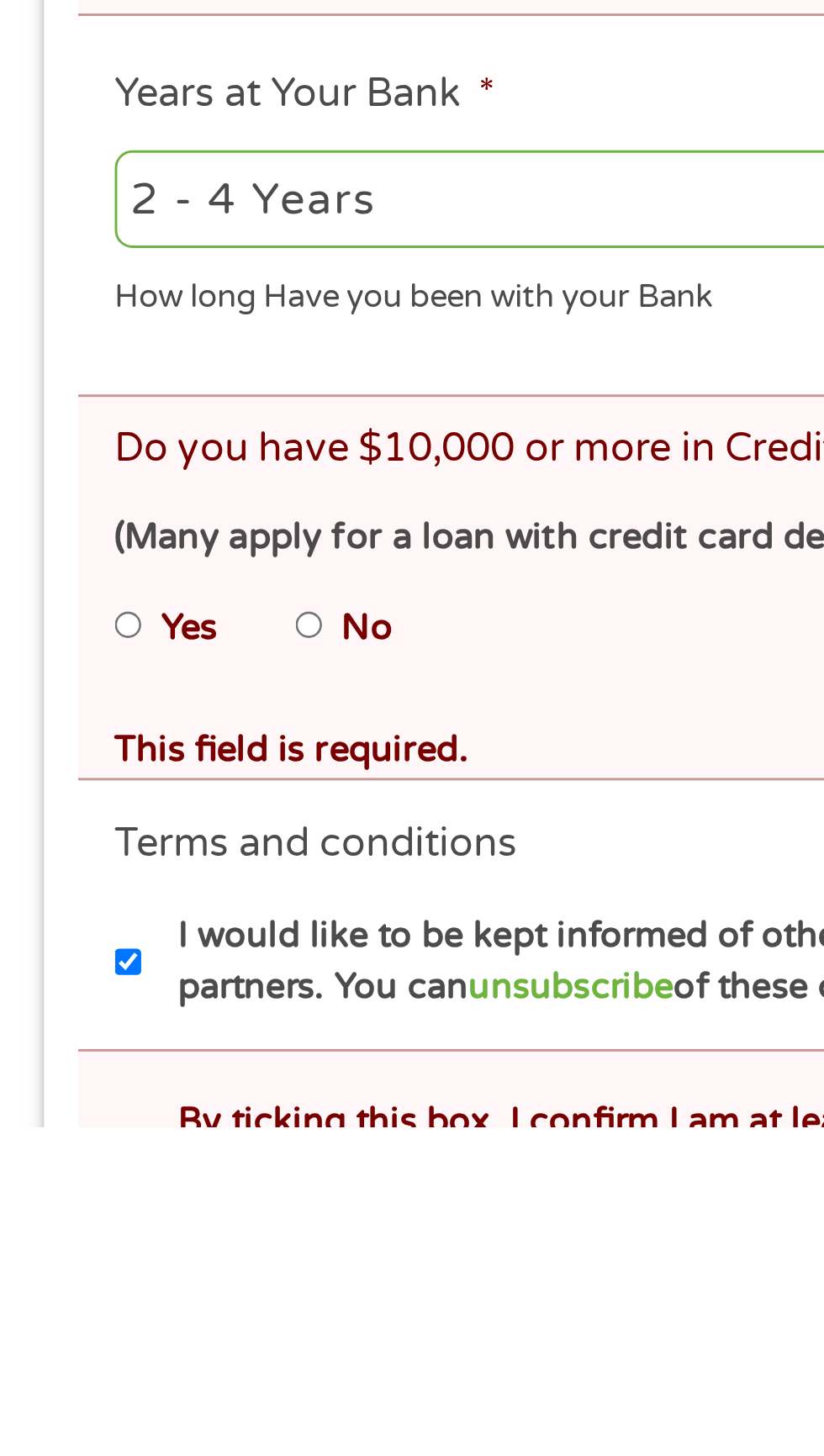
click at [106, 1270] on input "No" at bounding box center [107, 1284] width 10 height 27
radio input "true"
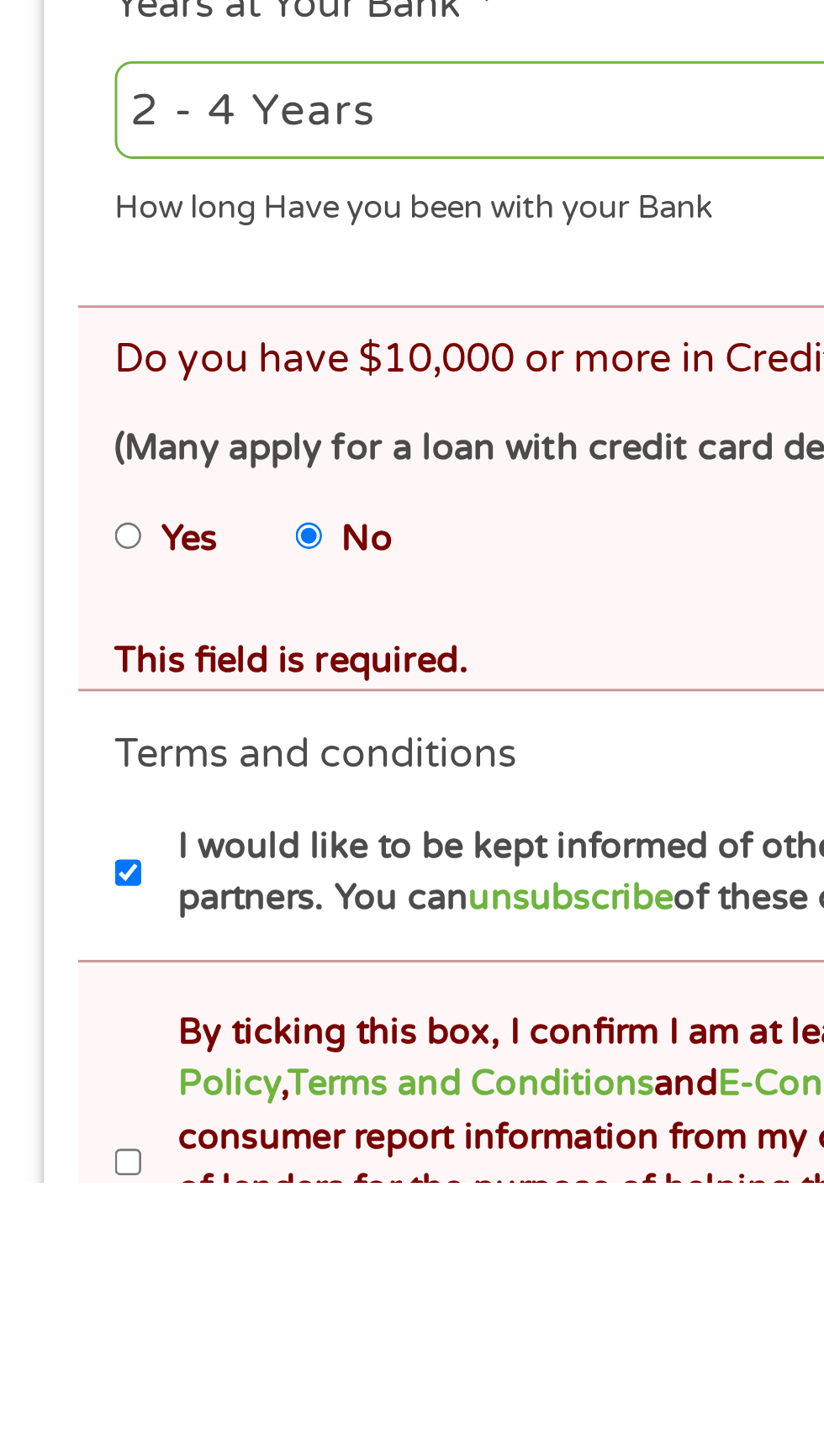
scroll to position [50, 0]
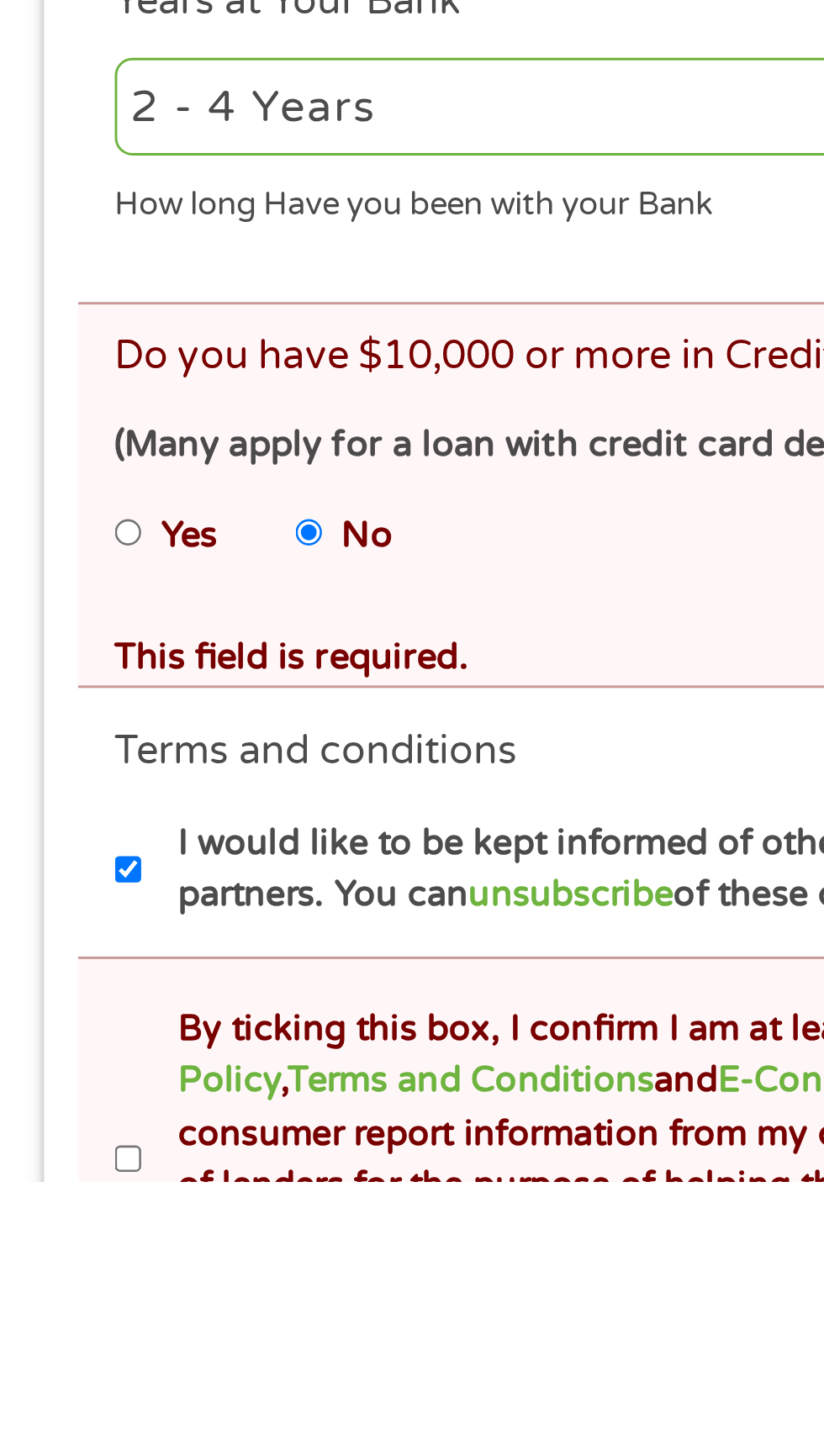
click at [47, 1435] on input "By ticking this box, I confirm I am at least [DEMOGRAPHIC_DATA]. I confirm I ha…" at bounding box center [44, 1449] width 10 height 27
checkbox input "true"
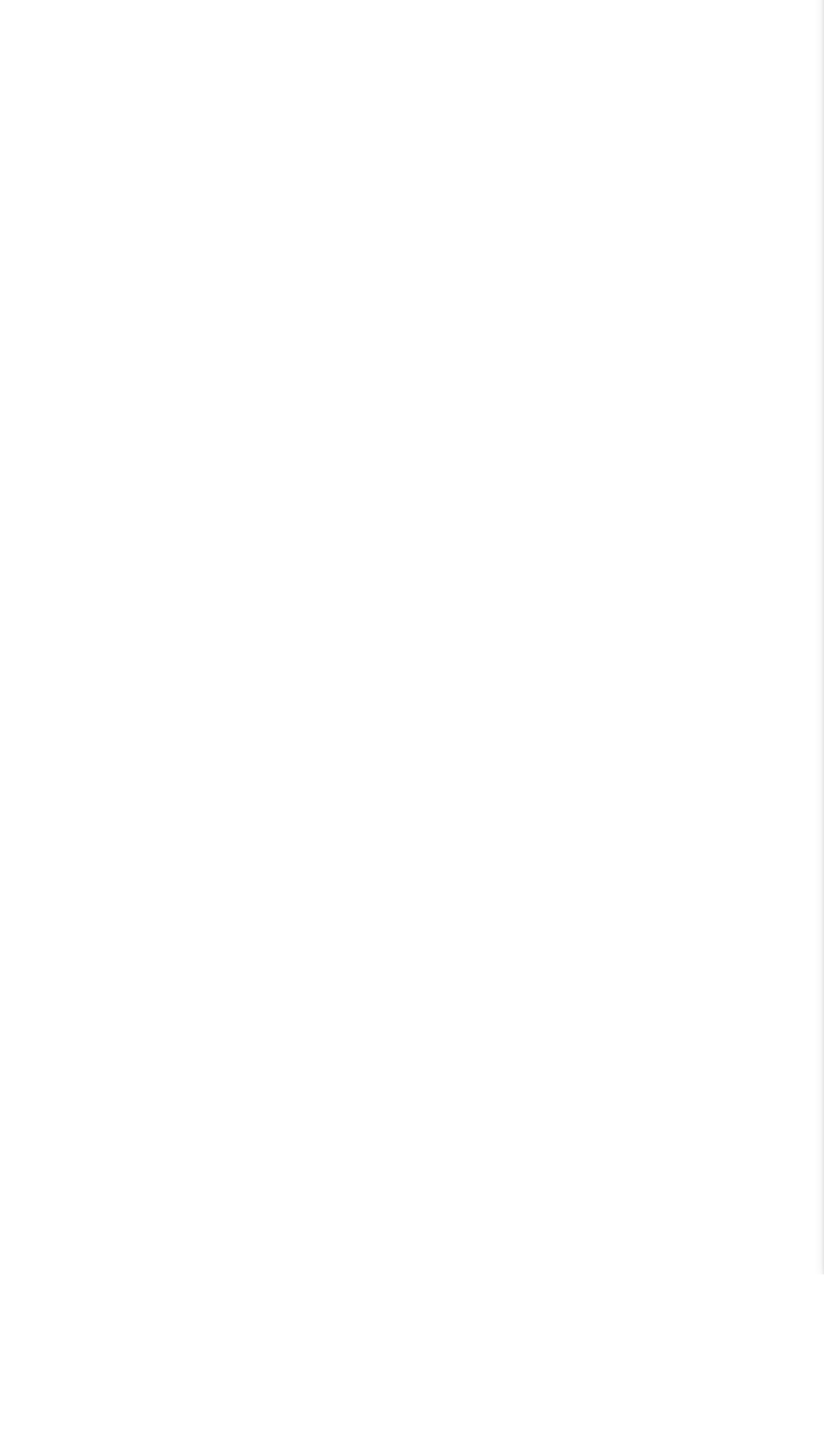
scroll to position [247, 0]
